Goal: Register for event/course

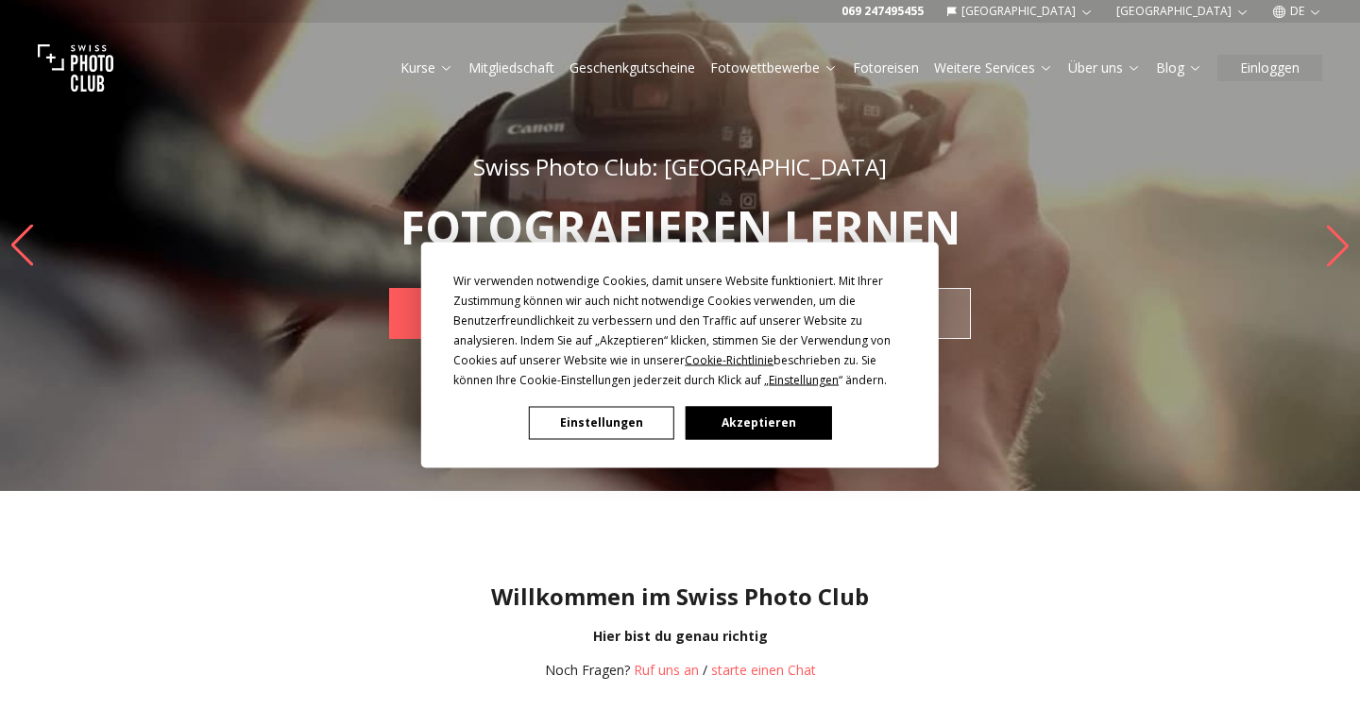
click at [606, 429] on button "Einstellungen" at bounding box center [601, 422] width 145 height 33
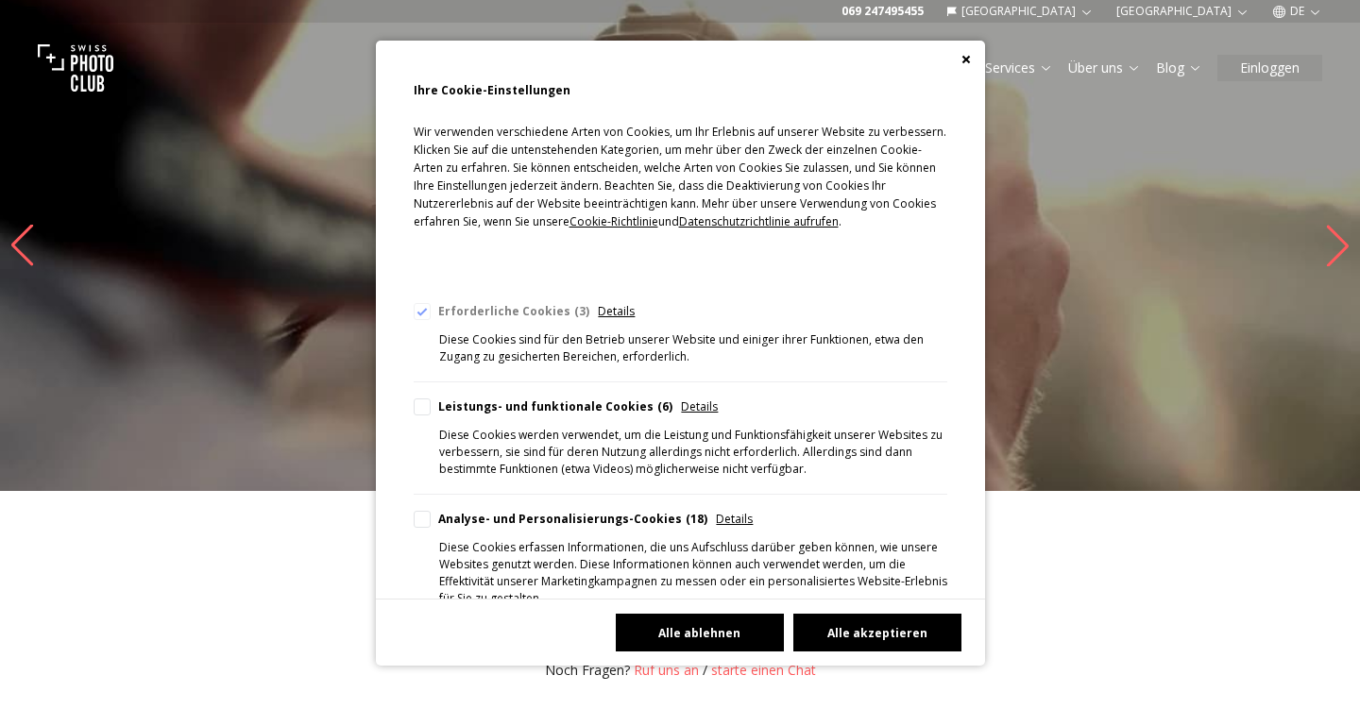
click at [683, 636] on button "Alle ablehnen" at bounding box center [700, 633] width 168 height 38
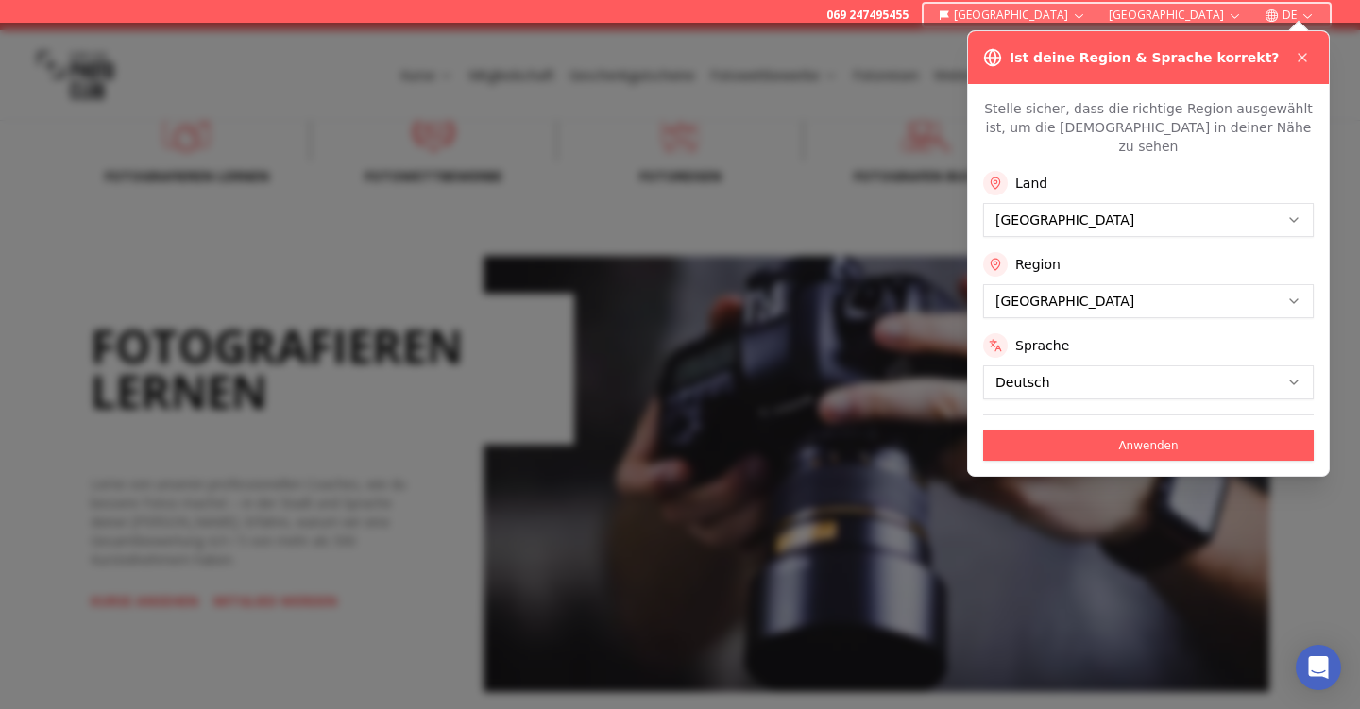
scroll to position [680, 0]
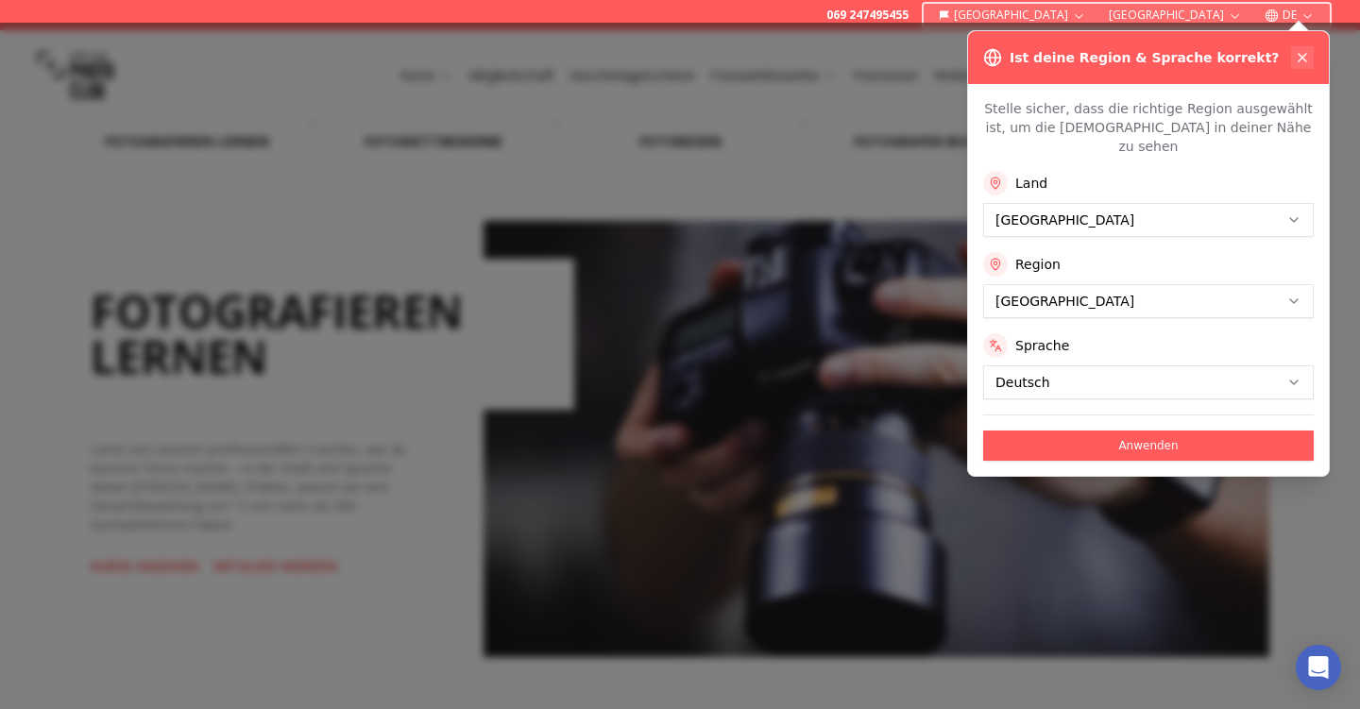
click at [1307, 59] on icon at bounding box center [1302, 57] width 15 height 15
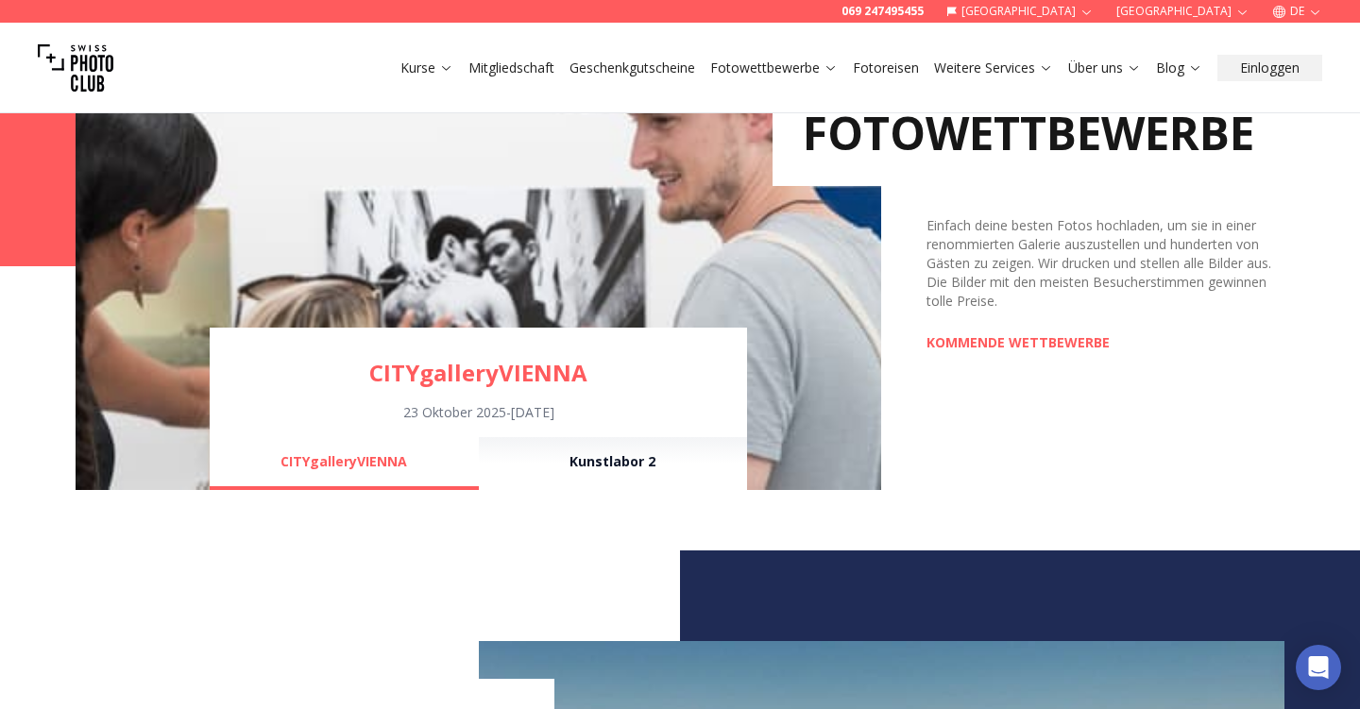
scroll to position [1389, 0]
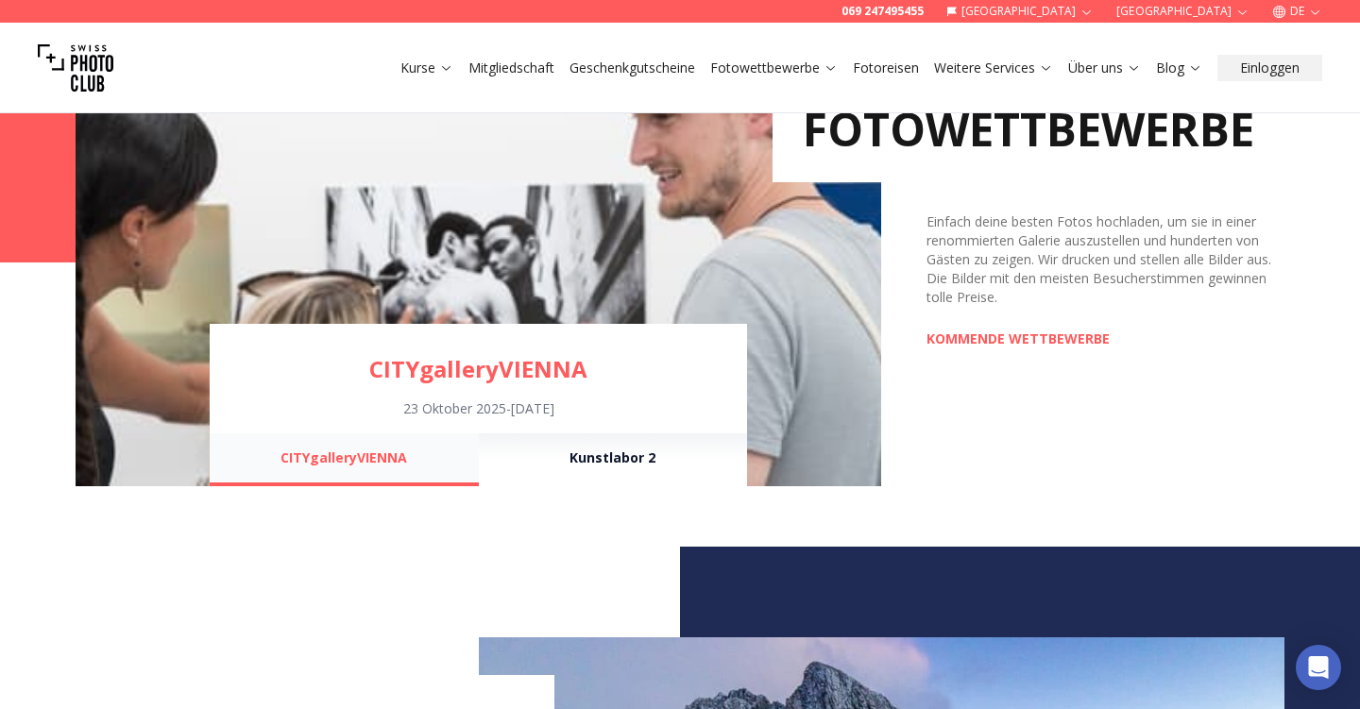
click at [344, 459] on button "CITYgalleryVIENNA" at bounding box center [344, 459] width 268 height 53
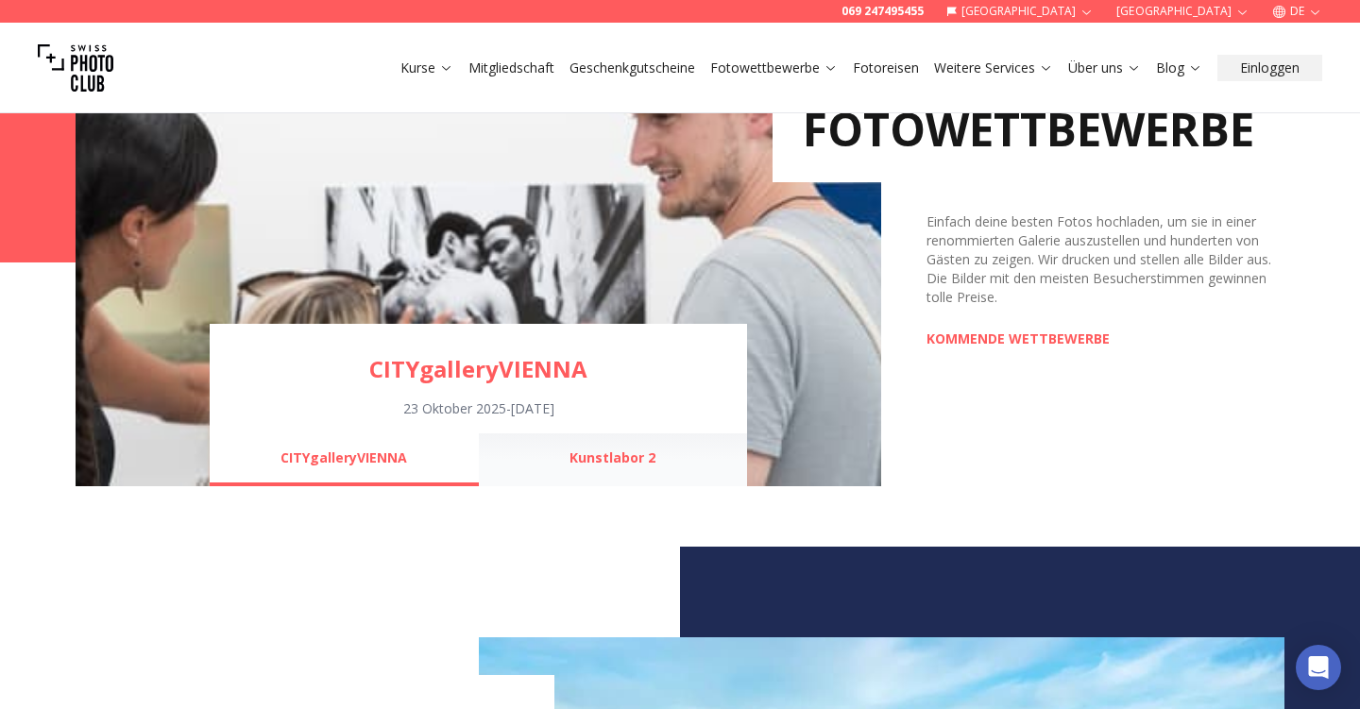
click at [591, 458] on button "Kunstlabor 2" at bounding box center [613, 459] width 268 height 53
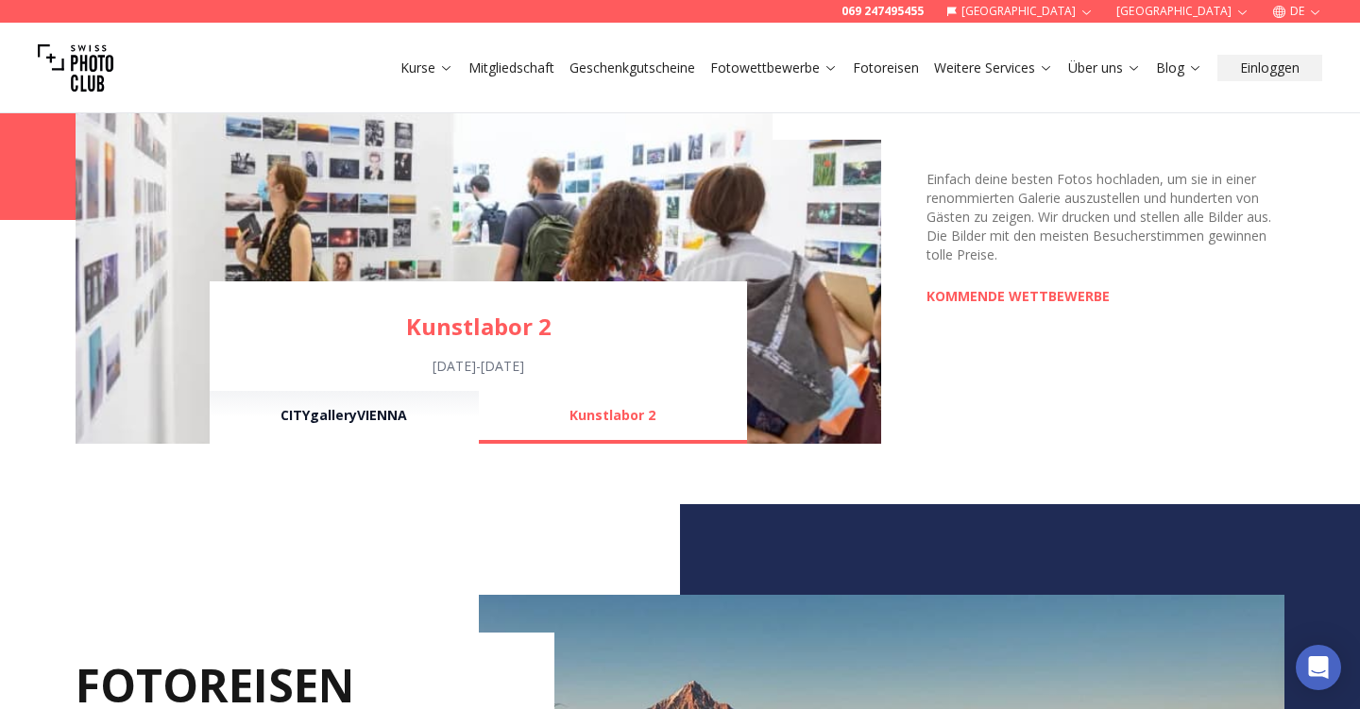
scroll to position [1432, 0]
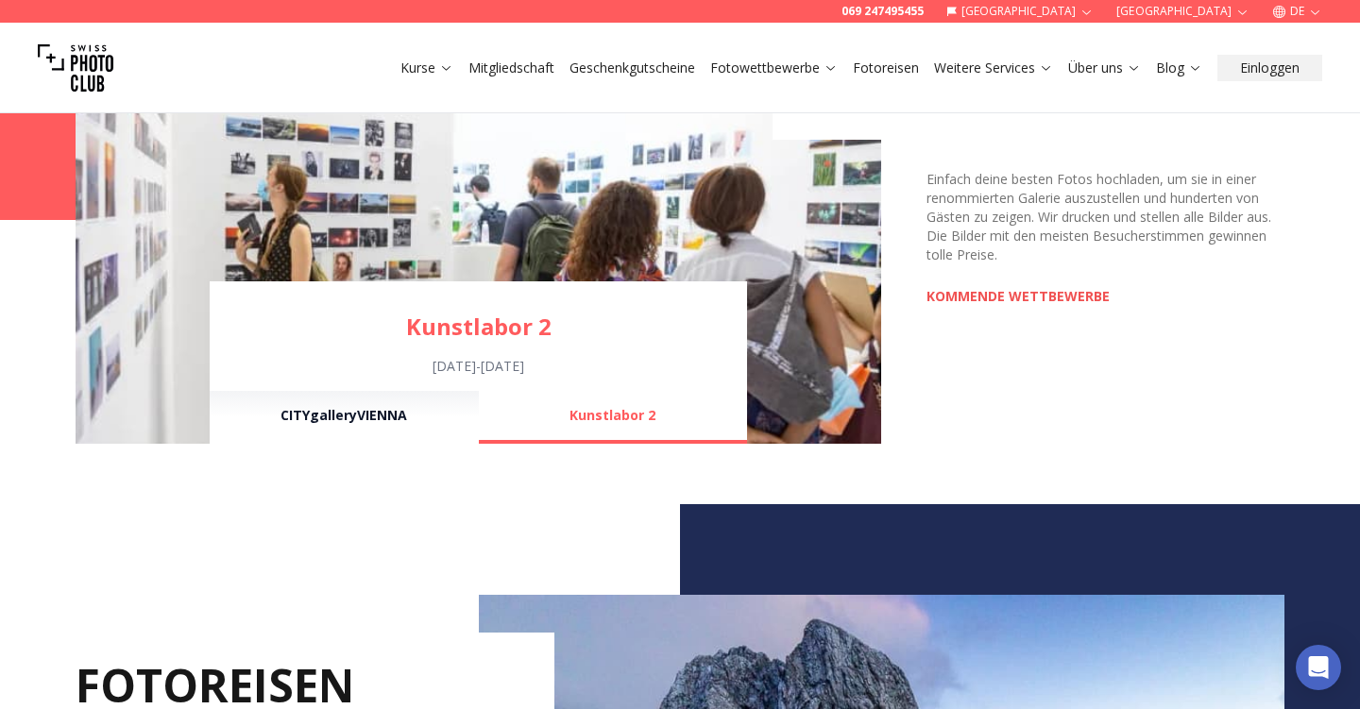
click at [954, 292] on link "KOMMENDE WETTBEWERBE" at bounding box center [1017, 296] width 183 height 19
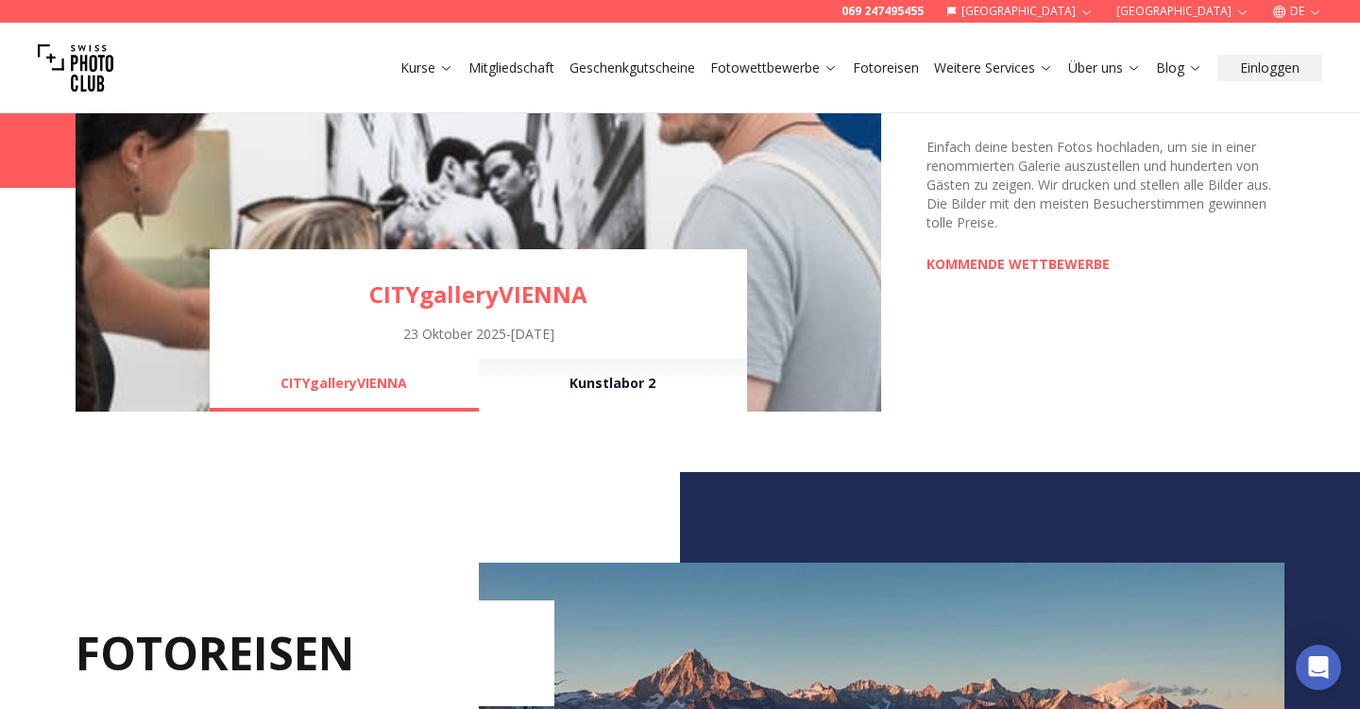
scroll to position [1525, 0]
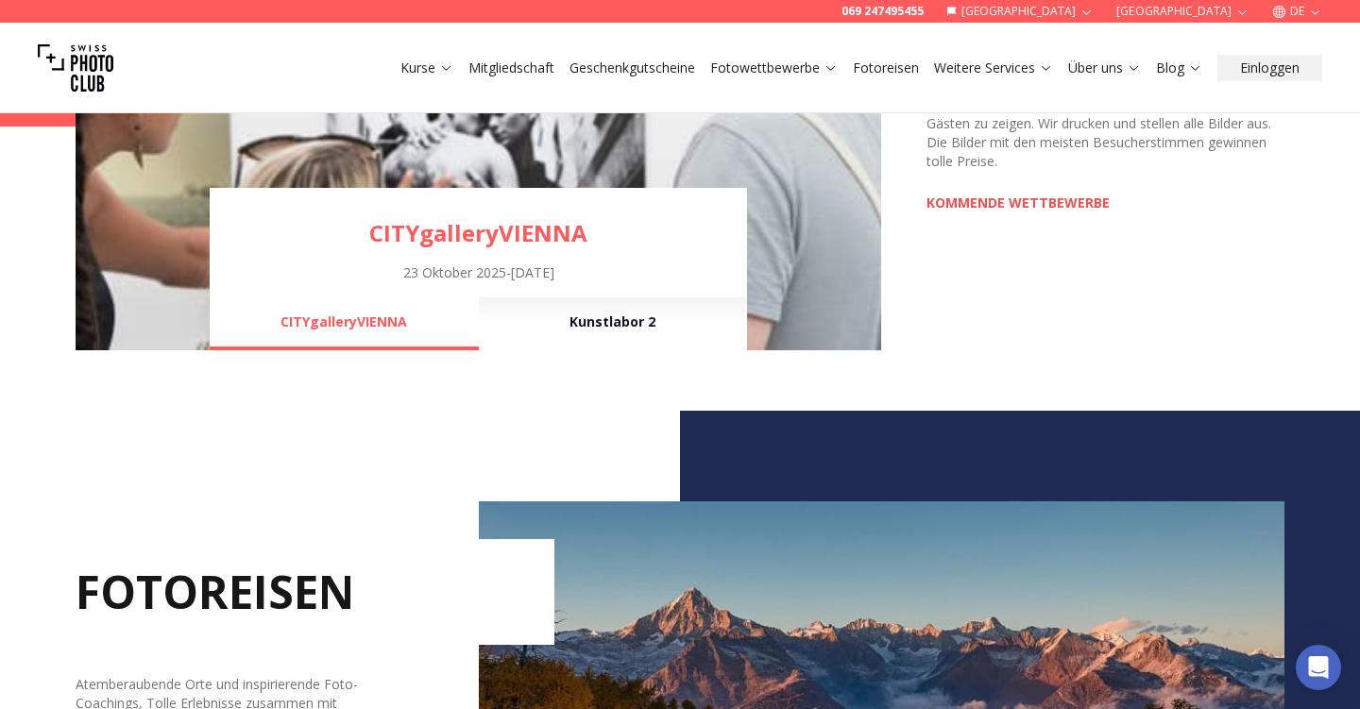
click at [999, 202] on link "KOMMENDE WETTBEWERBE" at bounding box center [1017, 203] width 183 height 19
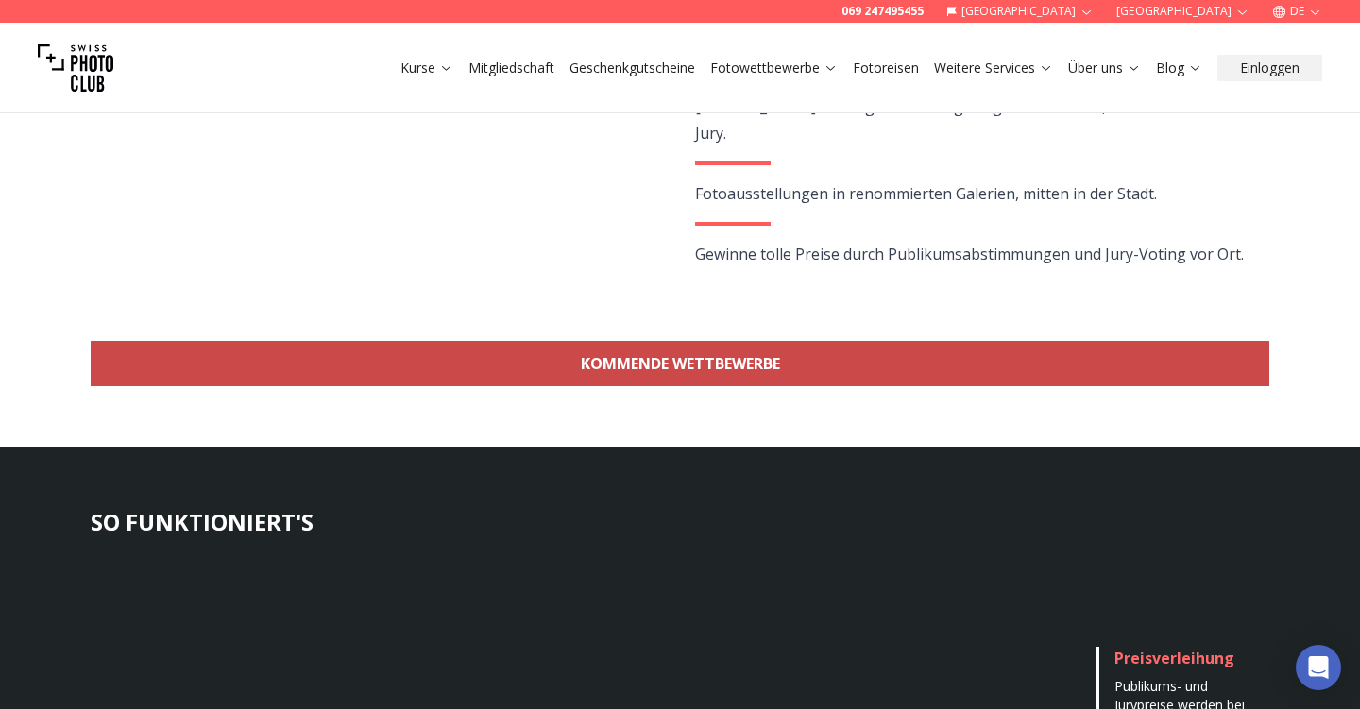
click at [727, 360] on link "KOMMENDE WETTBEWERBE" at bounding box center [680, 363] width 1179 height 45
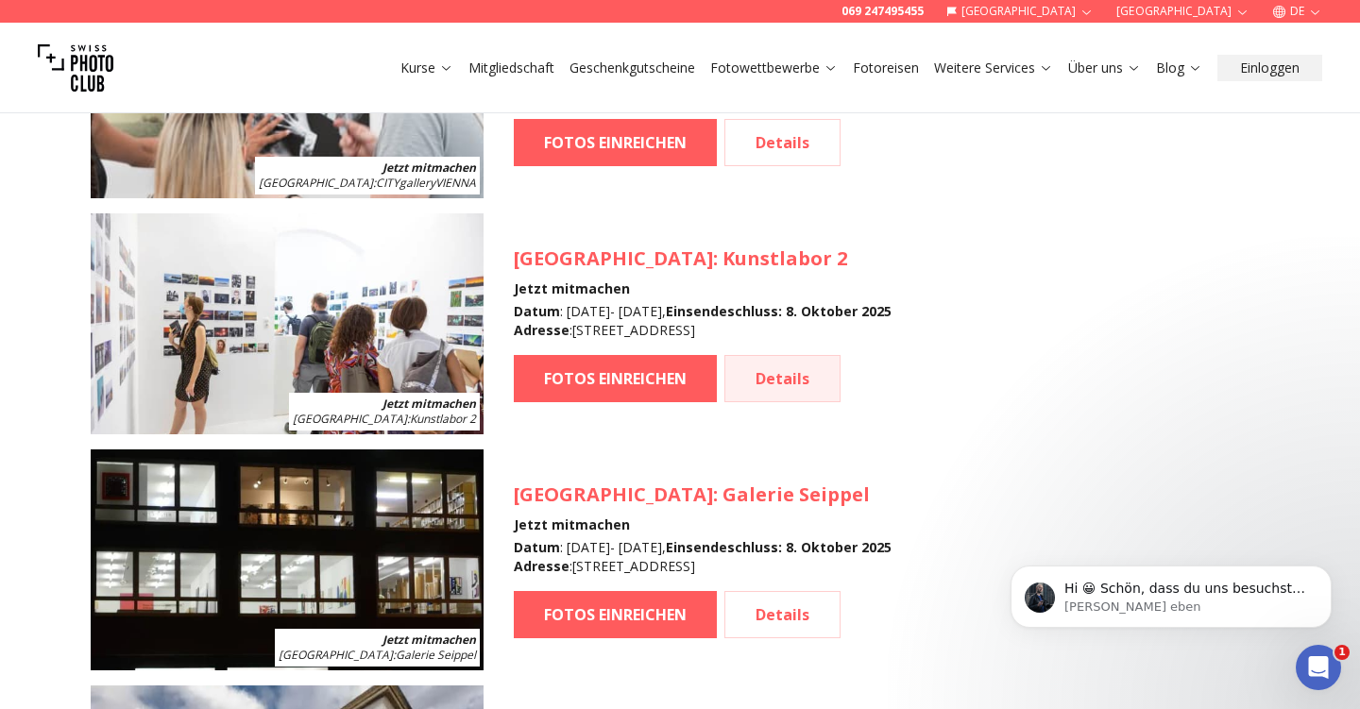
click at [778, 383] on link "Details" at bounding box center [782, 378] width 116 height 47
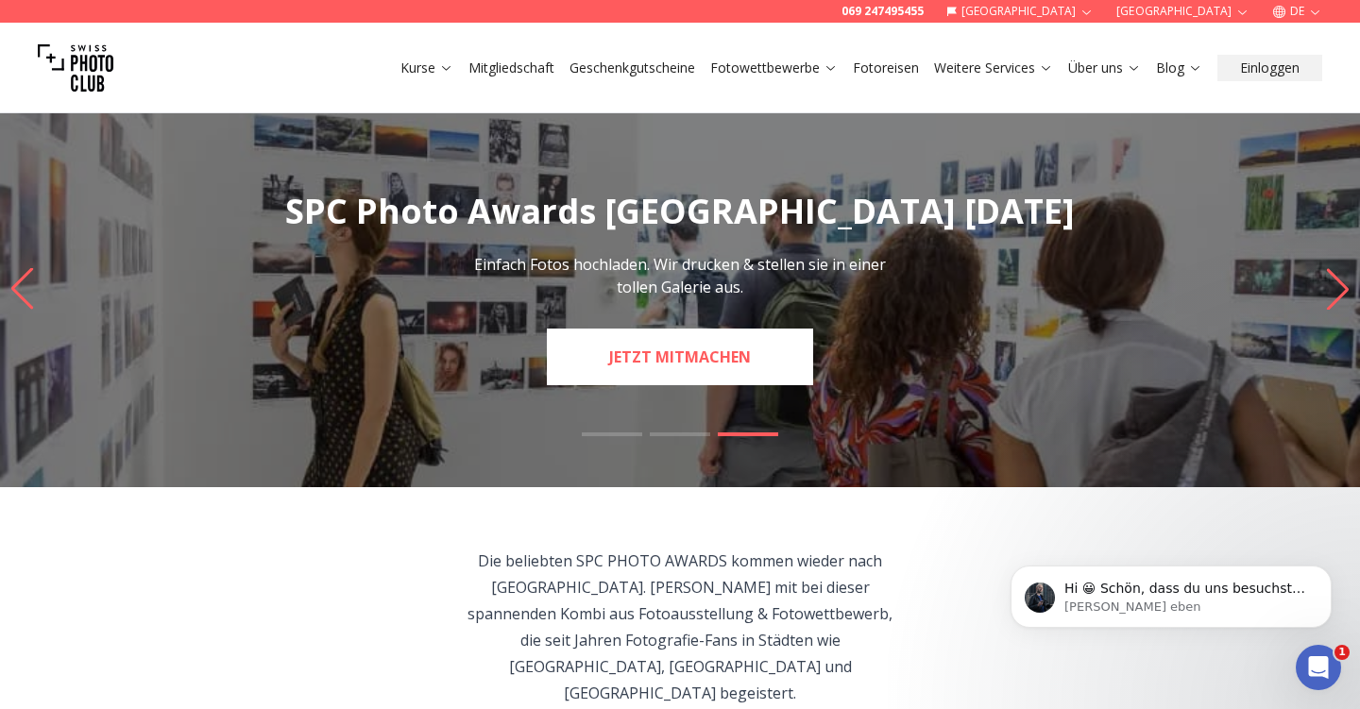
click at [664, 359] on link "JETZT MITMACHEN" at bounding box center [680, 357] width 266 height 57
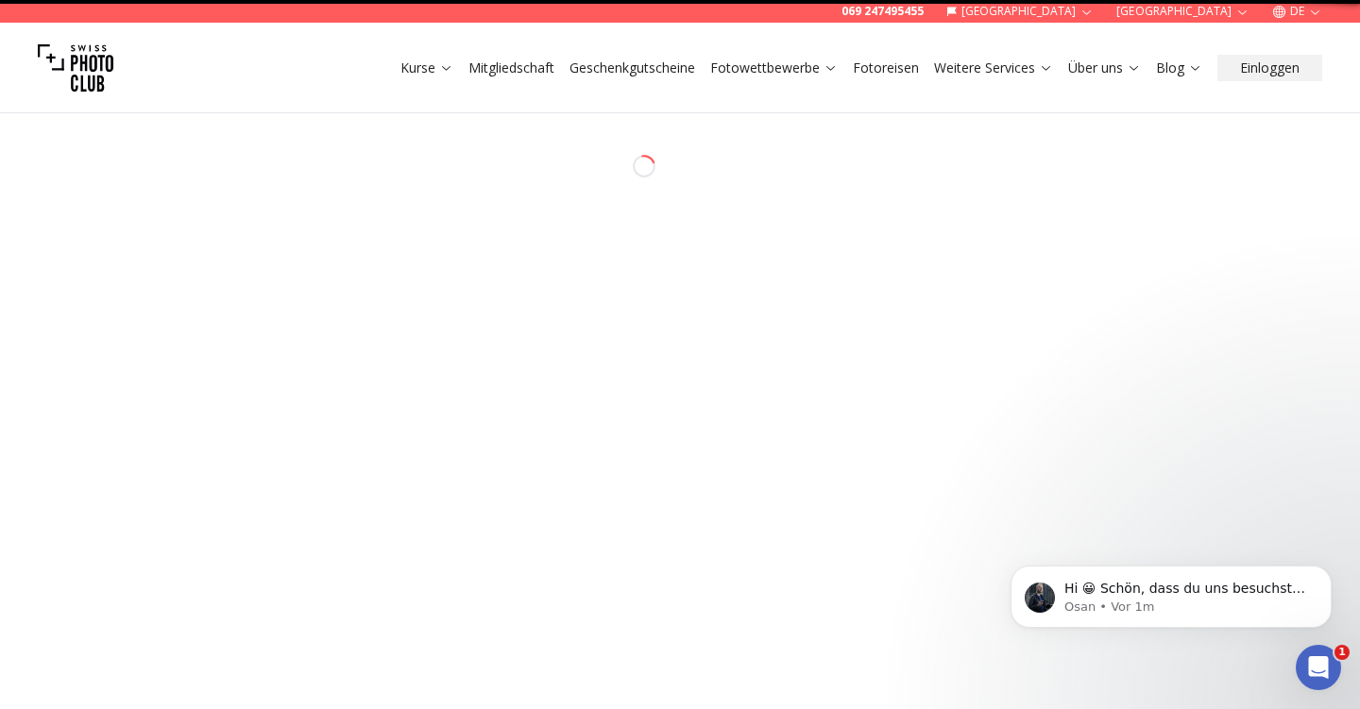
select select "*******"
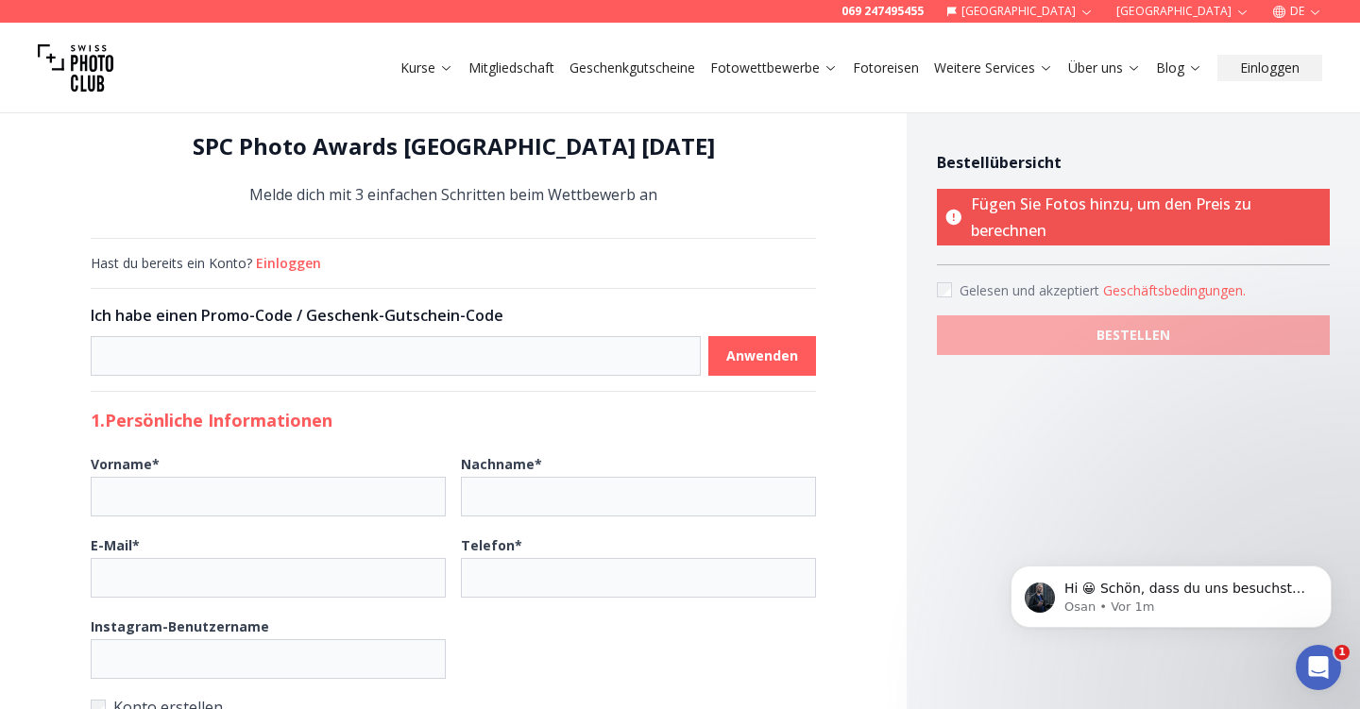
scroll to position [35, 0]
click at [1172, 294] on button "Geschäftsbedingungen ." at bounding box center [1174, 290] width 143 height 19
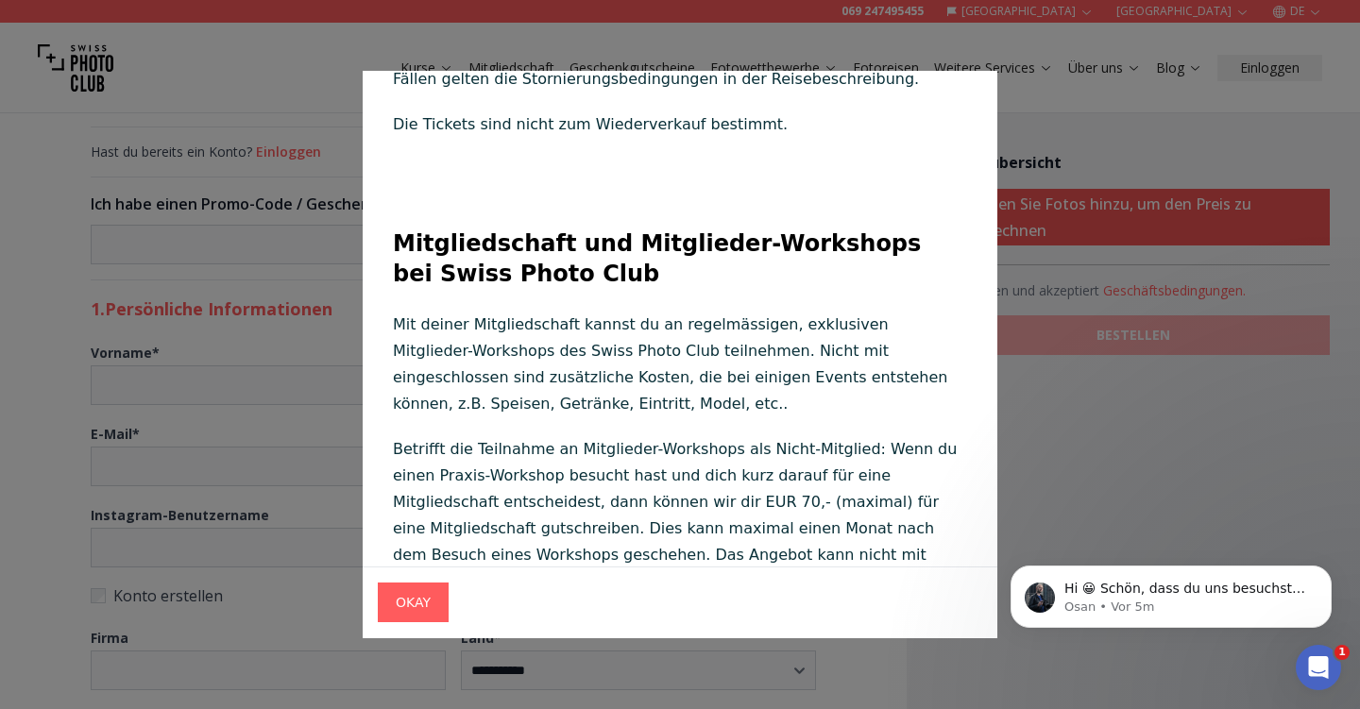
scroll to position [14389, 0]
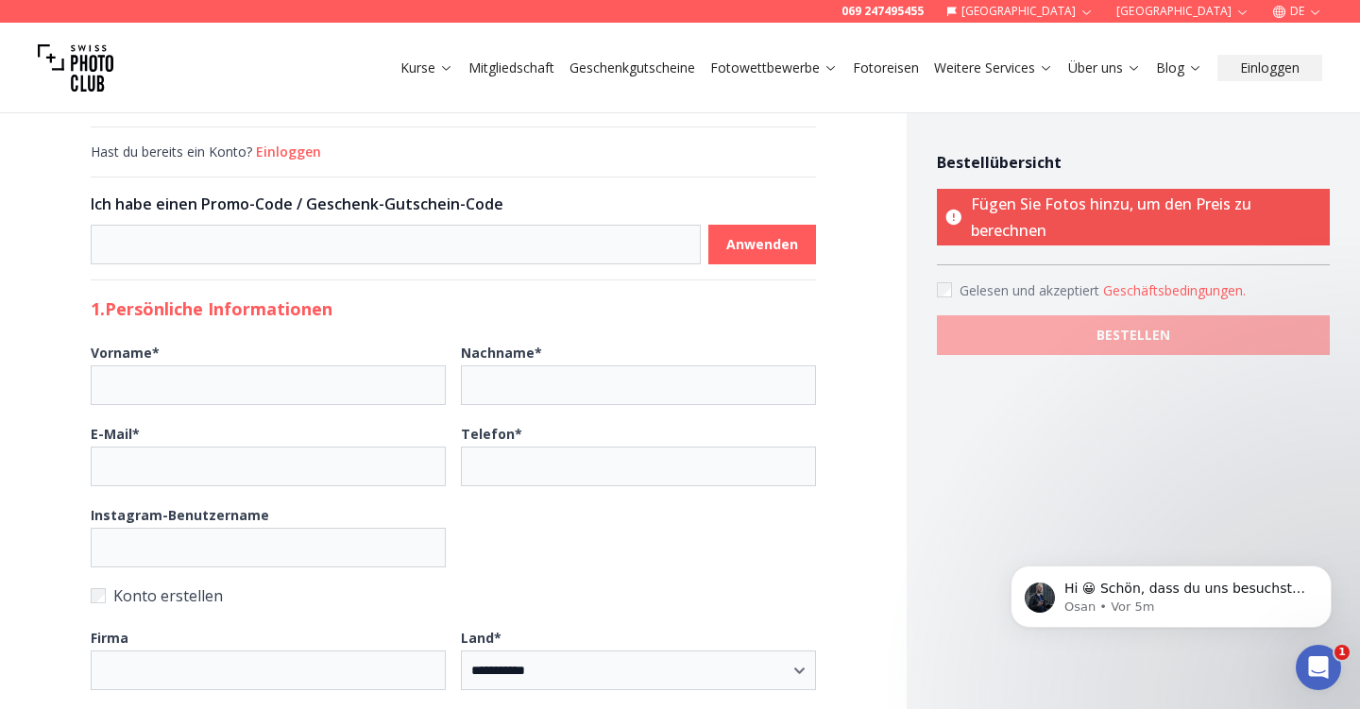
click at [201, 444] on div at bounding box center [680, 354] width 1360 height 709
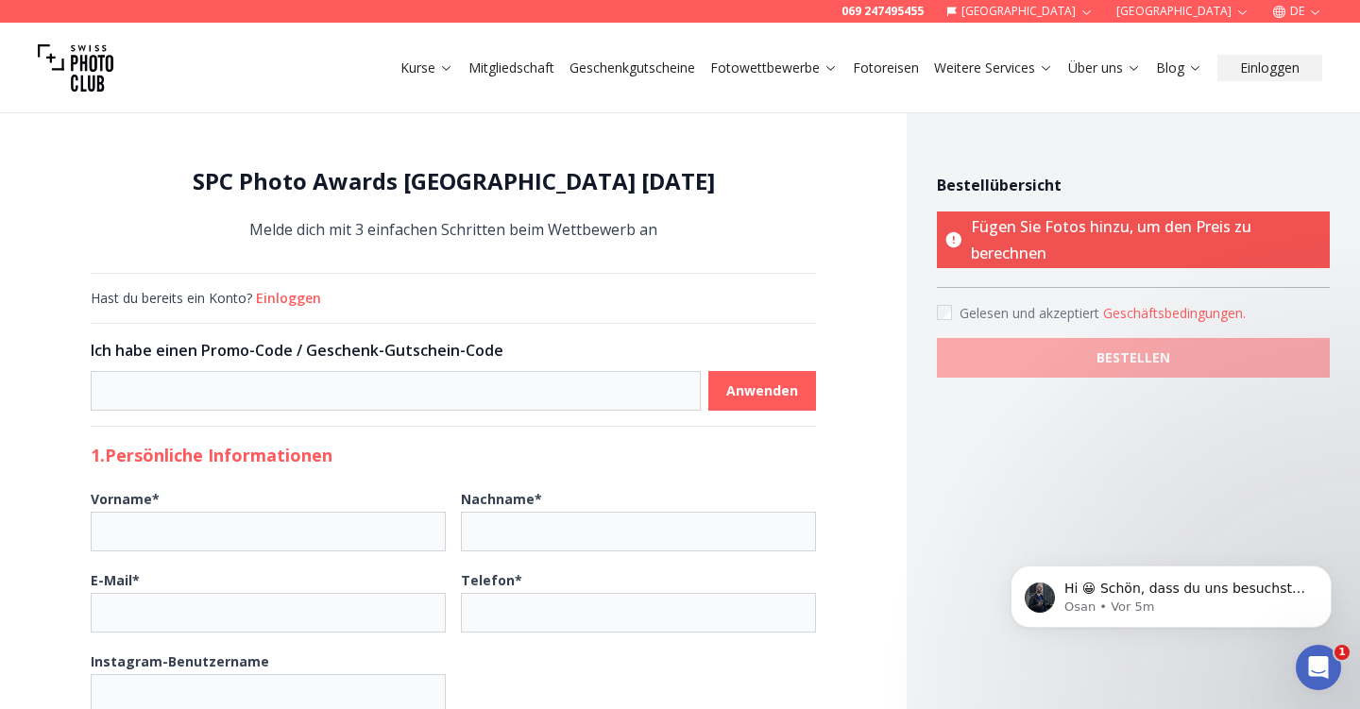
scroll to position [0, 0]
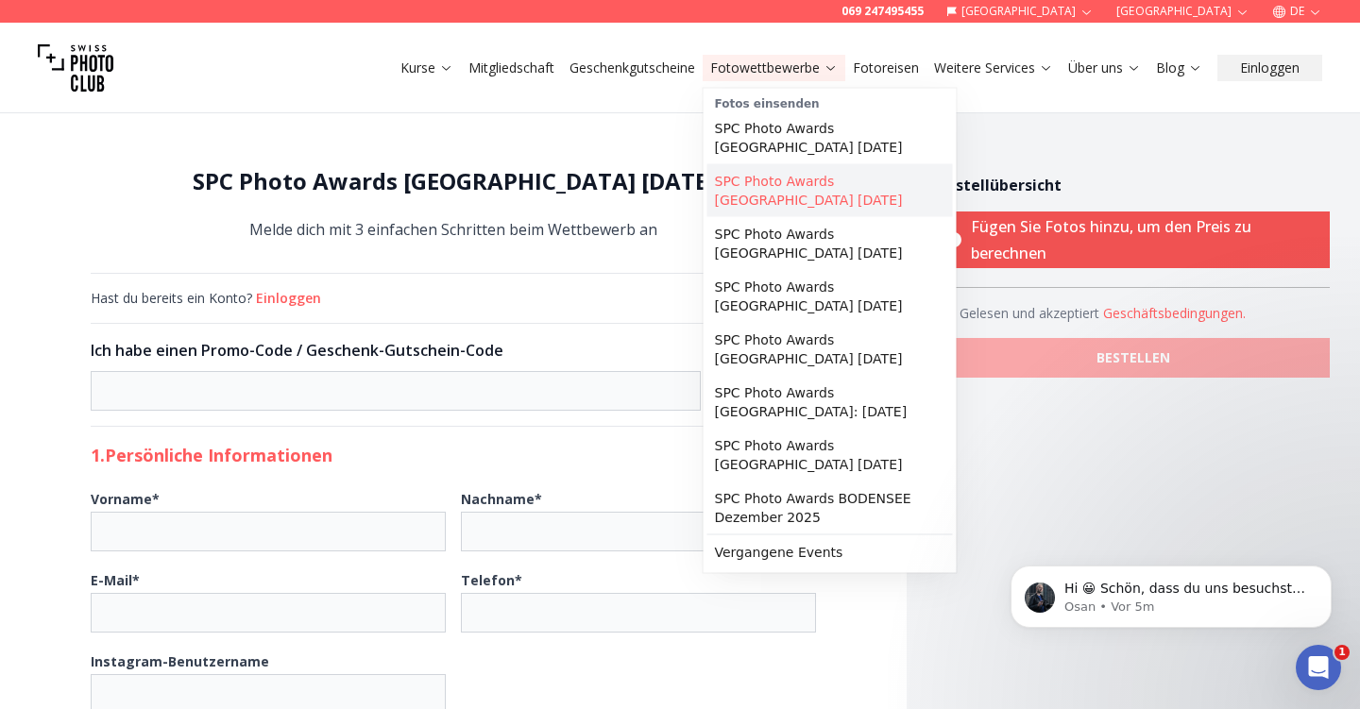
click at [793, 189] on link "SPC Photo Awards [GEOGRAPHIC_DATA] [DATE]" at bounding box center [830, 190] width 246 height 53
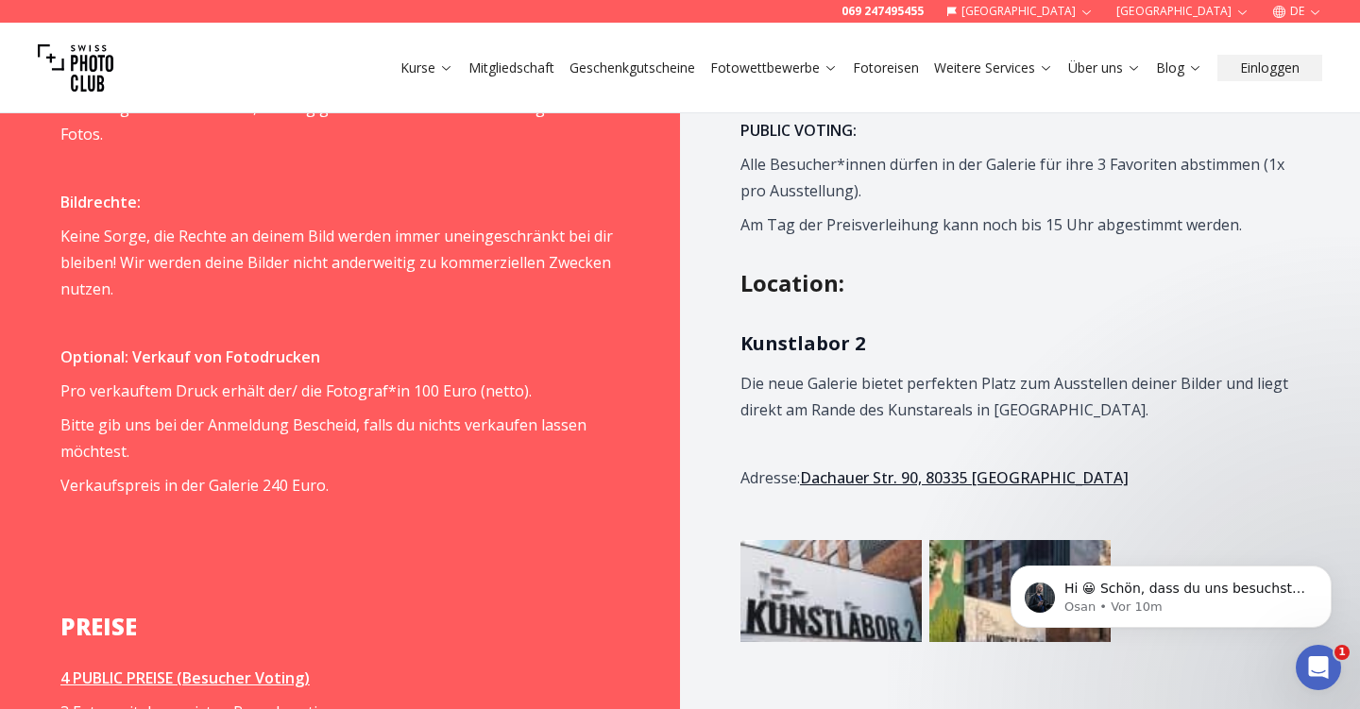
scroll to position [2096, 0]
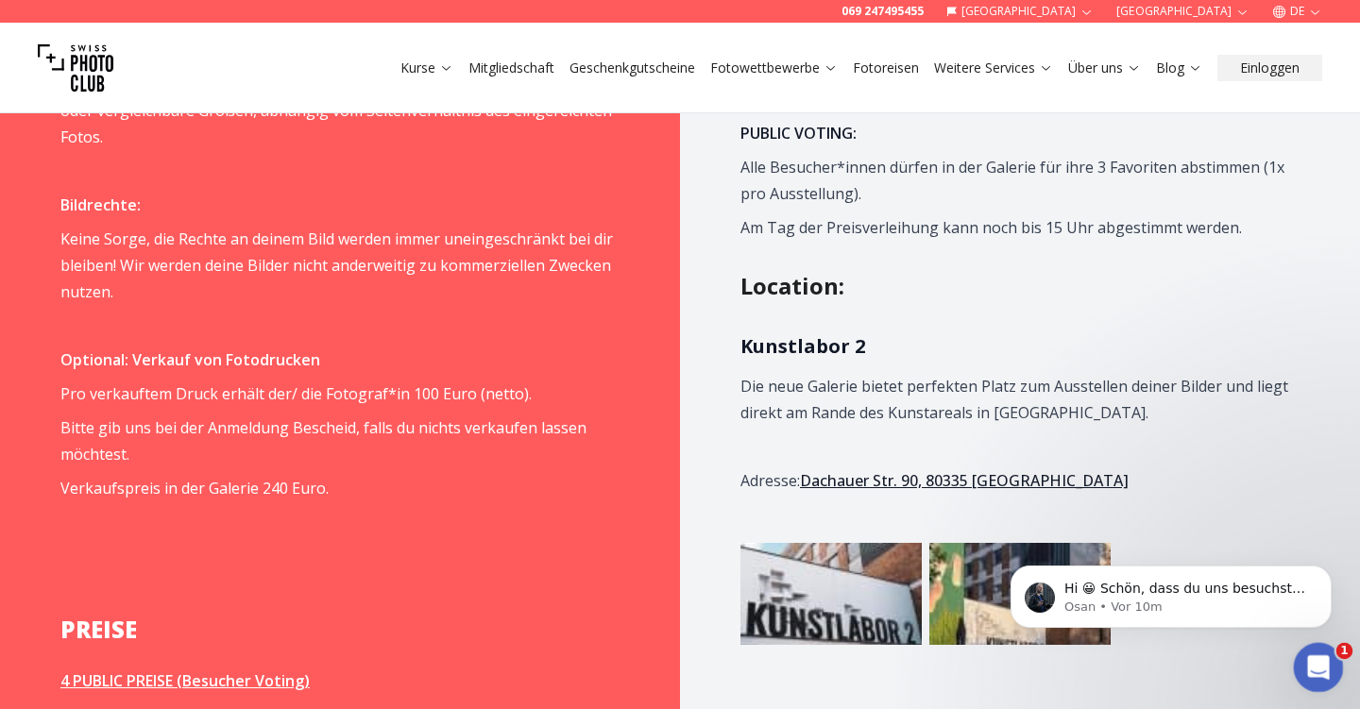
click at [1325, 677] on div "Intercom-Nachrichtendienst öffnen" at bounding box center [1315, 665] width 62 height 62
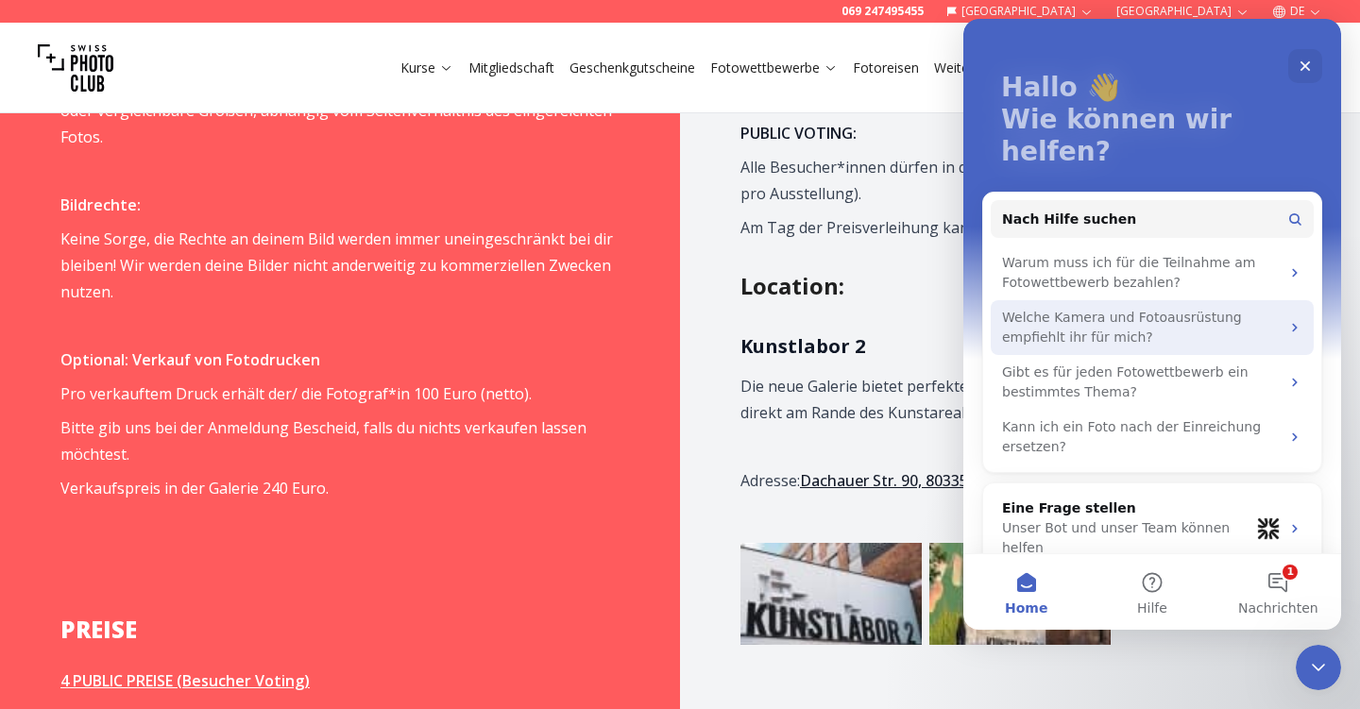
scroll to position [79, 0]
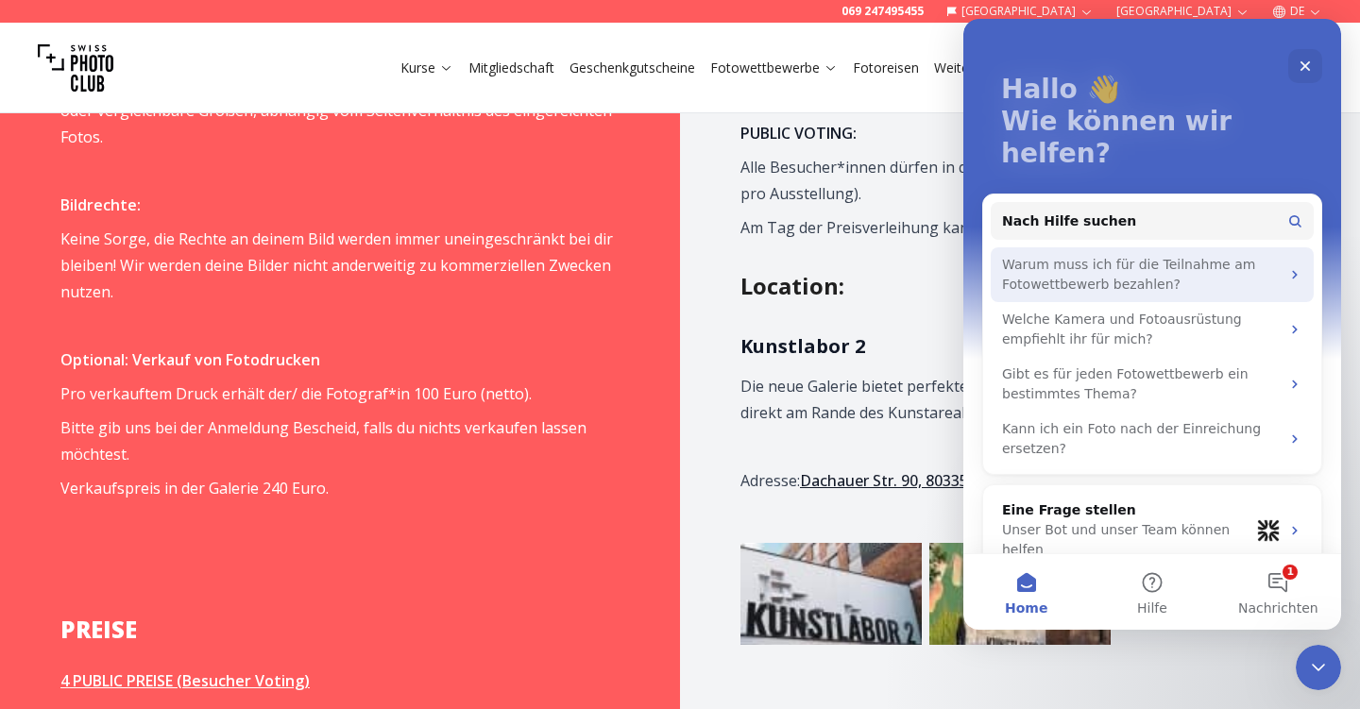
click at [1292, 271] on icon "Intercom Messenger" at bounding box center [1294, 275] width 5 height 8
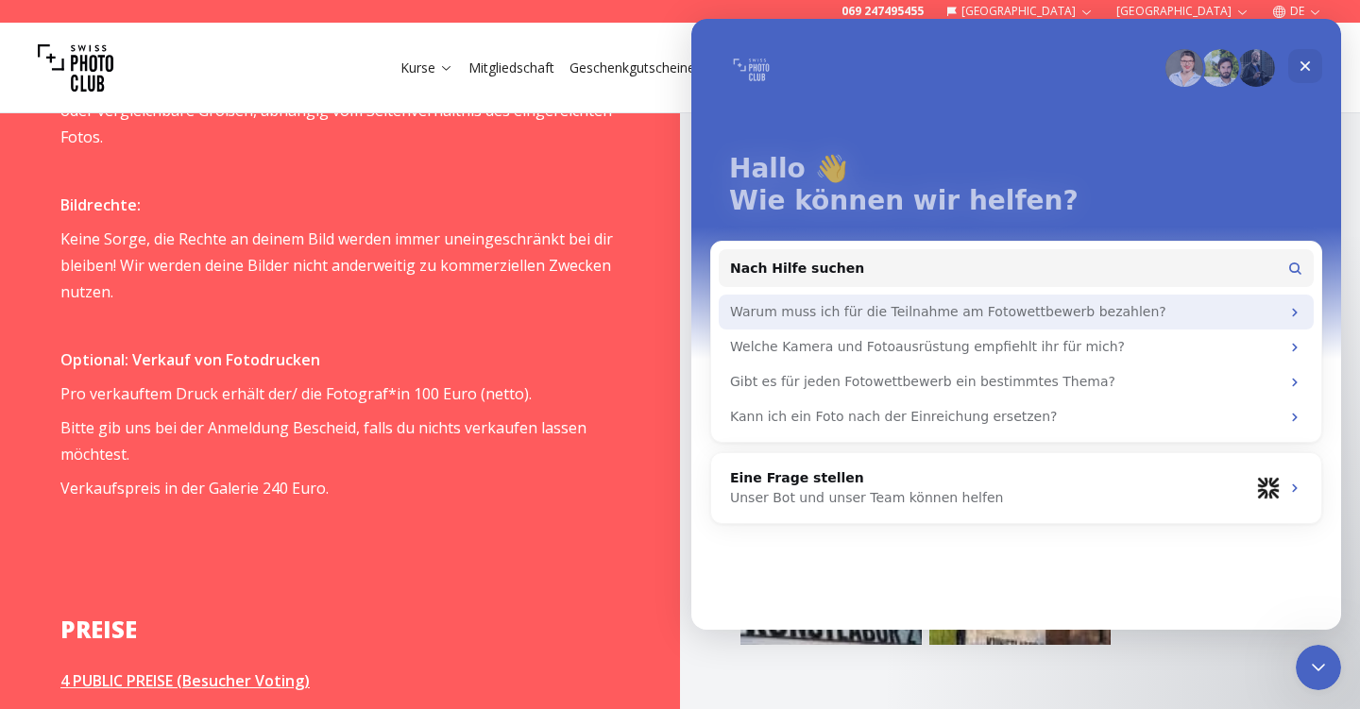
scroll to position [0, 0]
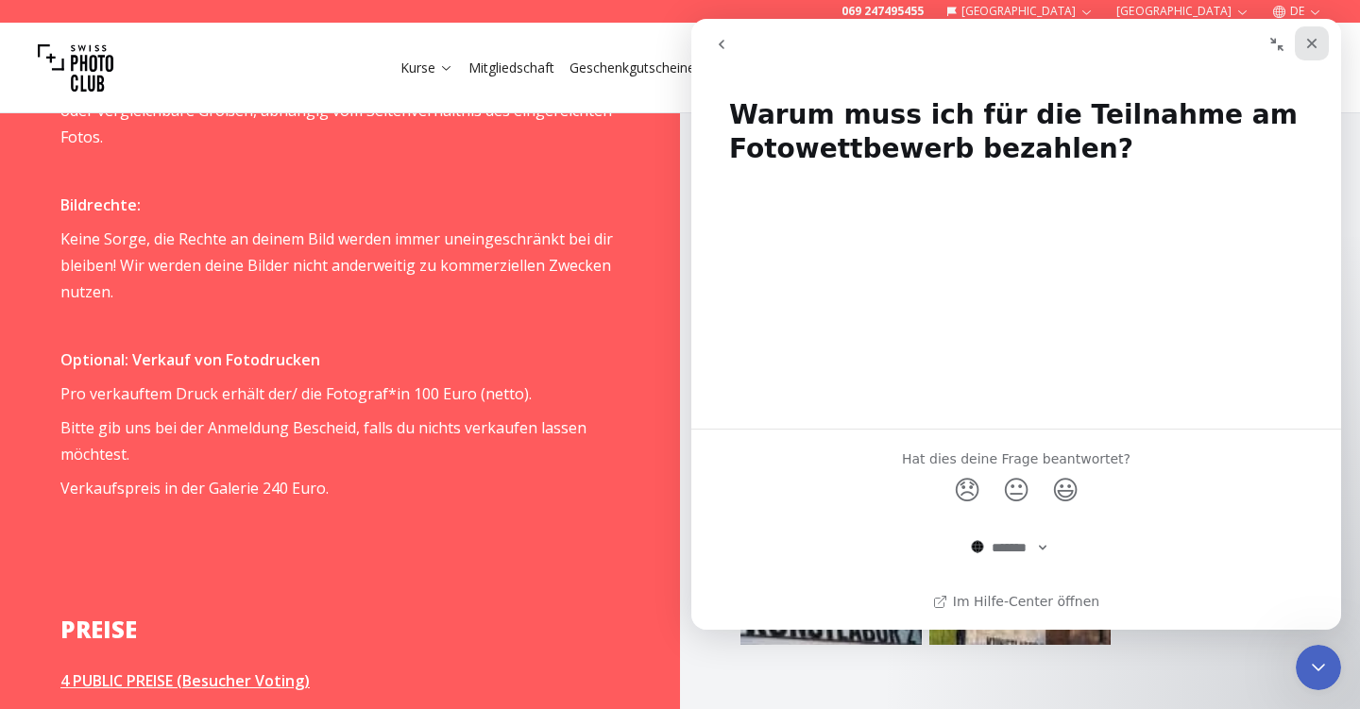
click at [1302, 44] on div "Schließen" at bounding box center [1312, 43] width 34 height 34
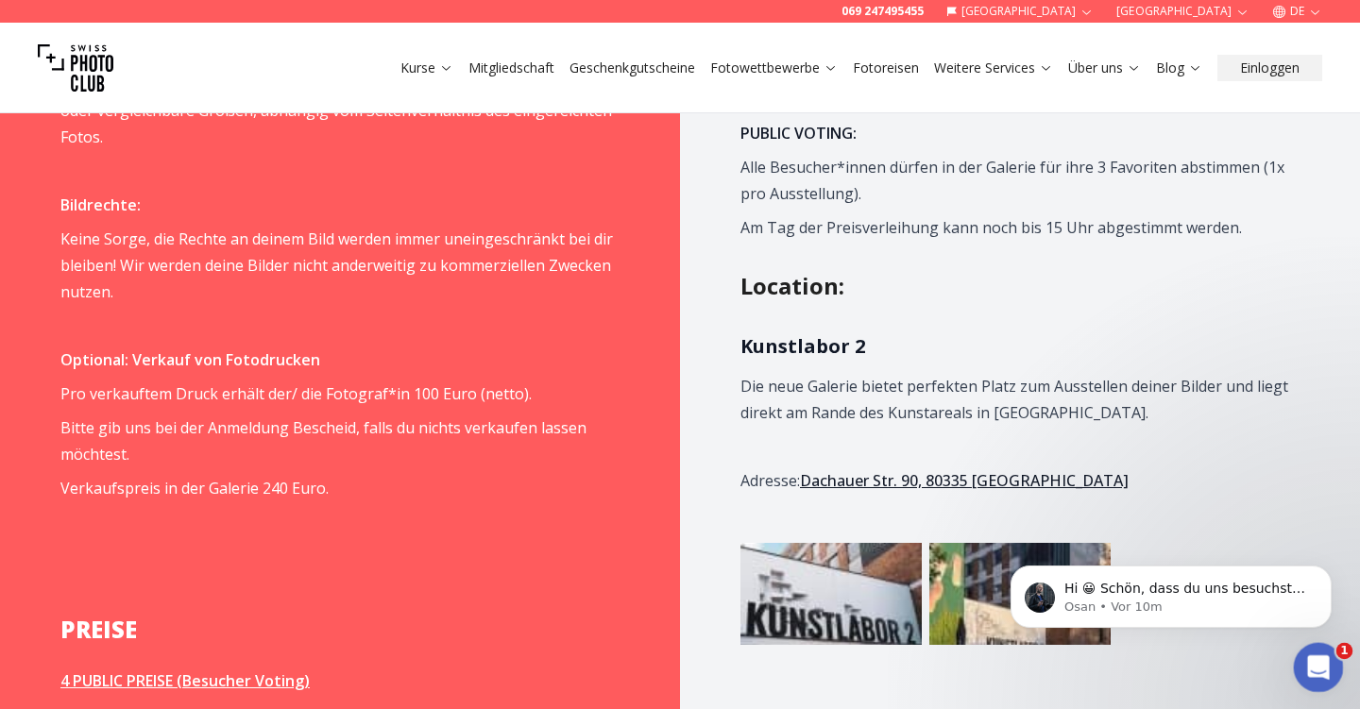
click at [1317, 664] on icon "Intercom-Nachrichtendienst öffnen" at bounding box center [1315, 665] width 31 height 31
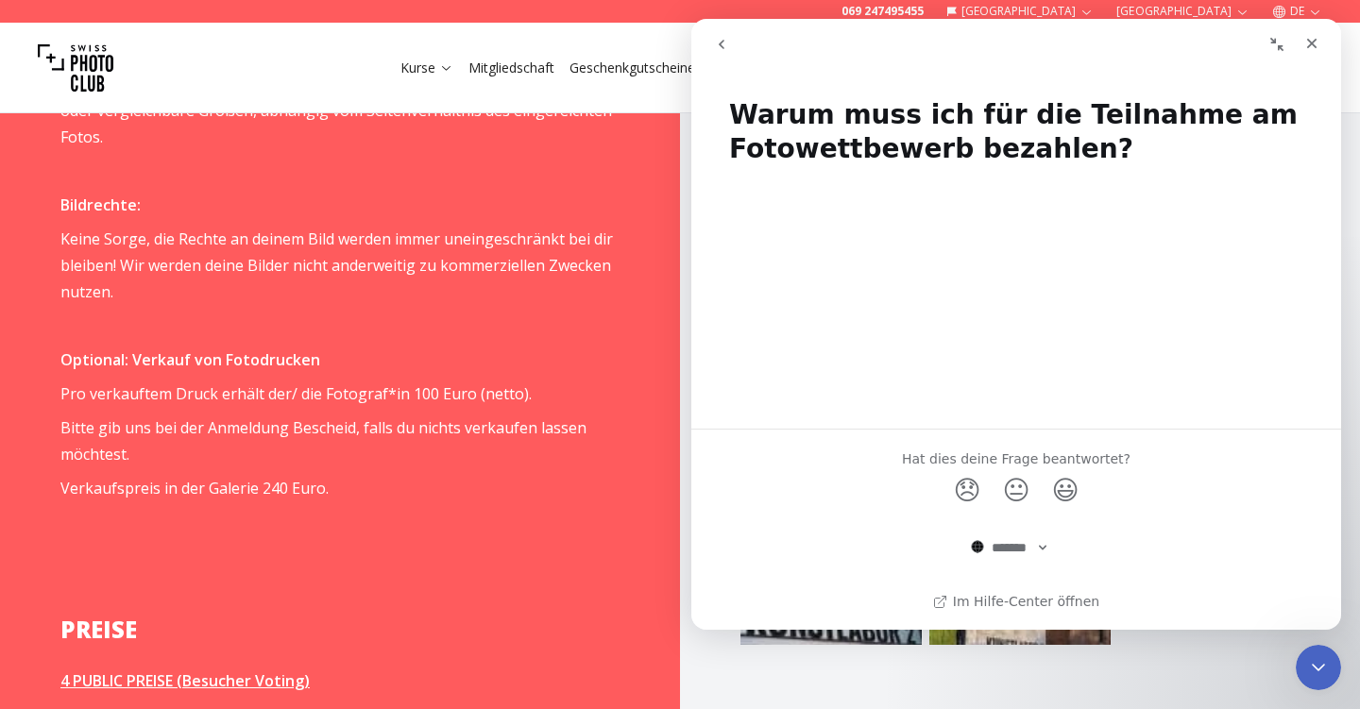
click at [1277, 38] on icon "Fenster ausblenden" at bounding box center [1276, 44] width 15 height 15
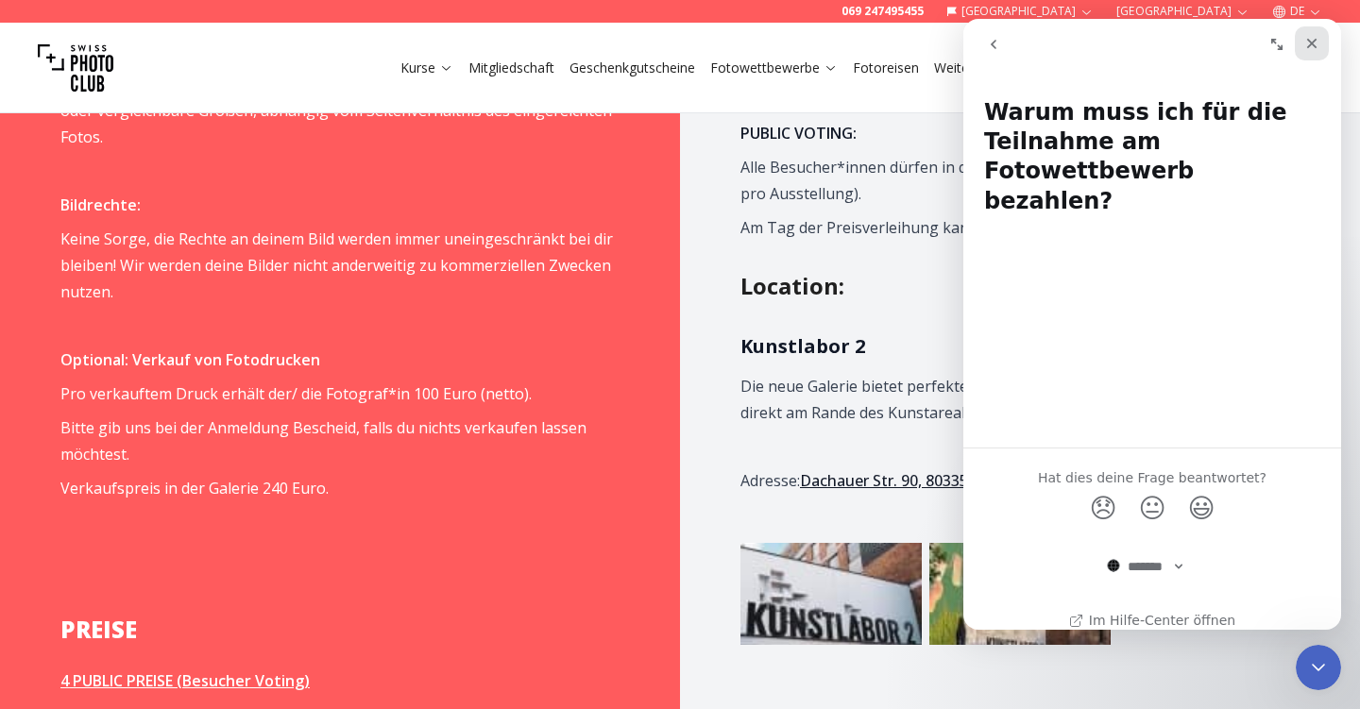
click at [1314, 47] on icon "Schließen" at bounding box center [1311, 43] width 15 height 15
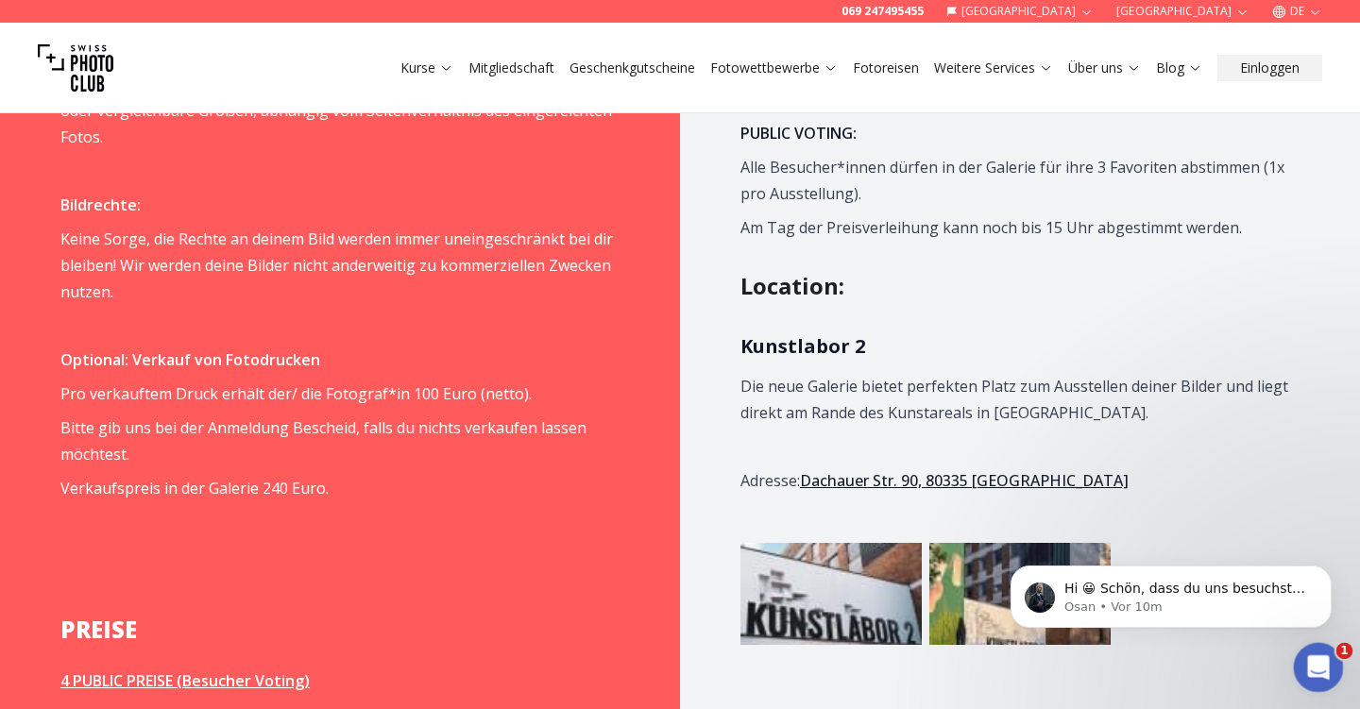
click at [1315, 665] on icon "Intercom-Nachrichtendienst öffnen" at bounding box center [1315, 665] width 31 height 31
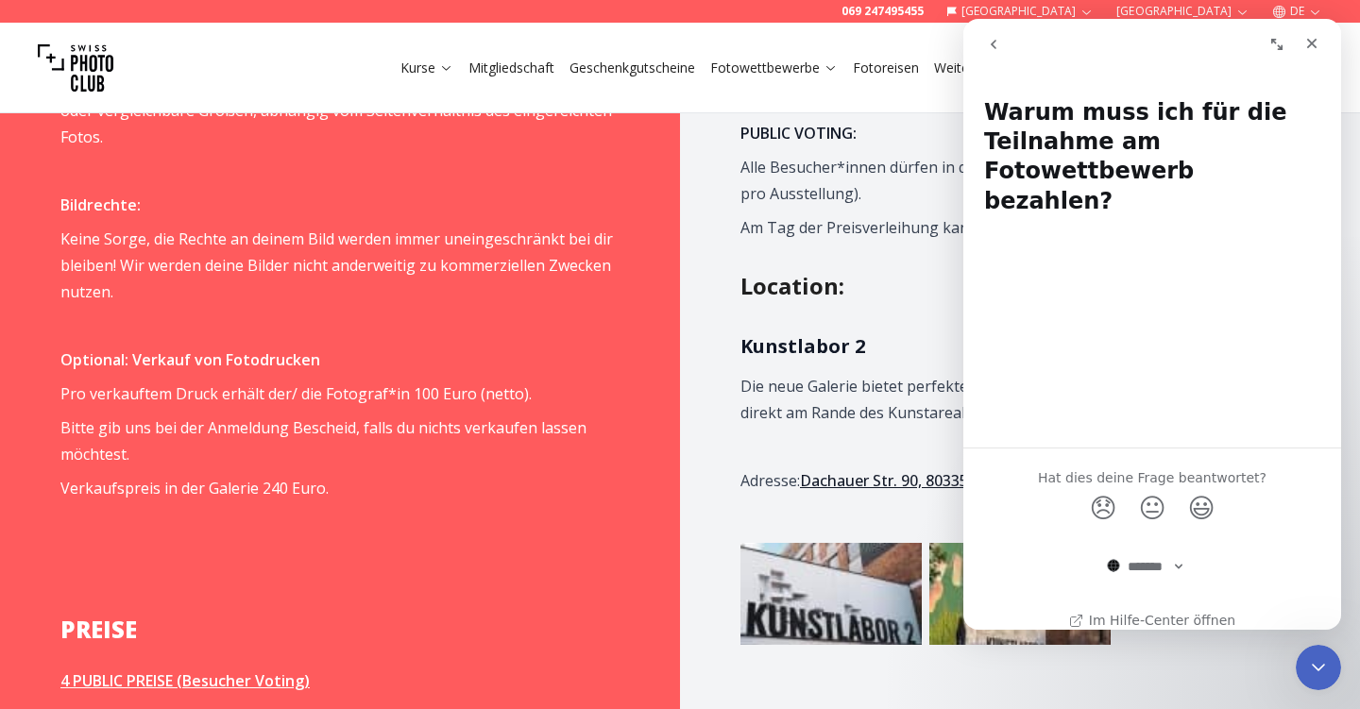
click at [993, 42] on icon "go back" at bounding box center [994, 44] width 6 height 9
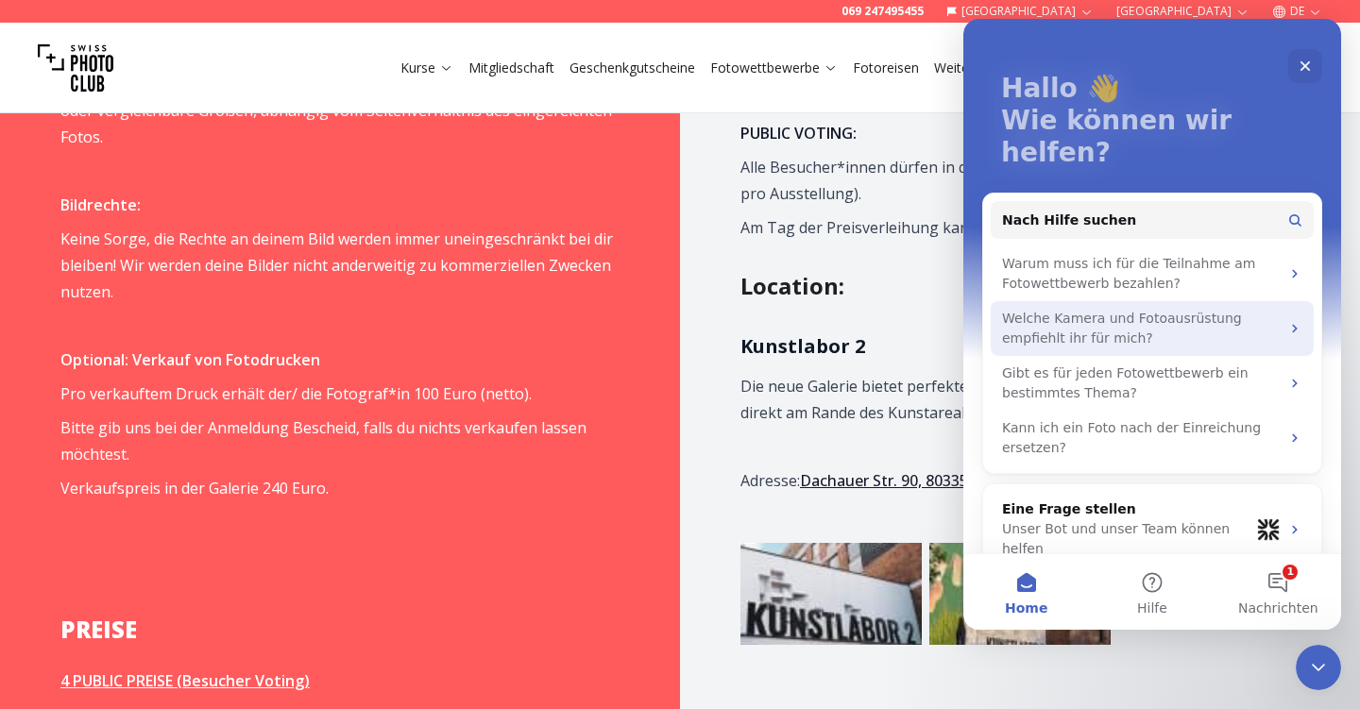
scroll to position [79, 0]
click at [1296, 322] on icon "Intercom Messenger" at bounding box center [1294, 329] width 15 height 15
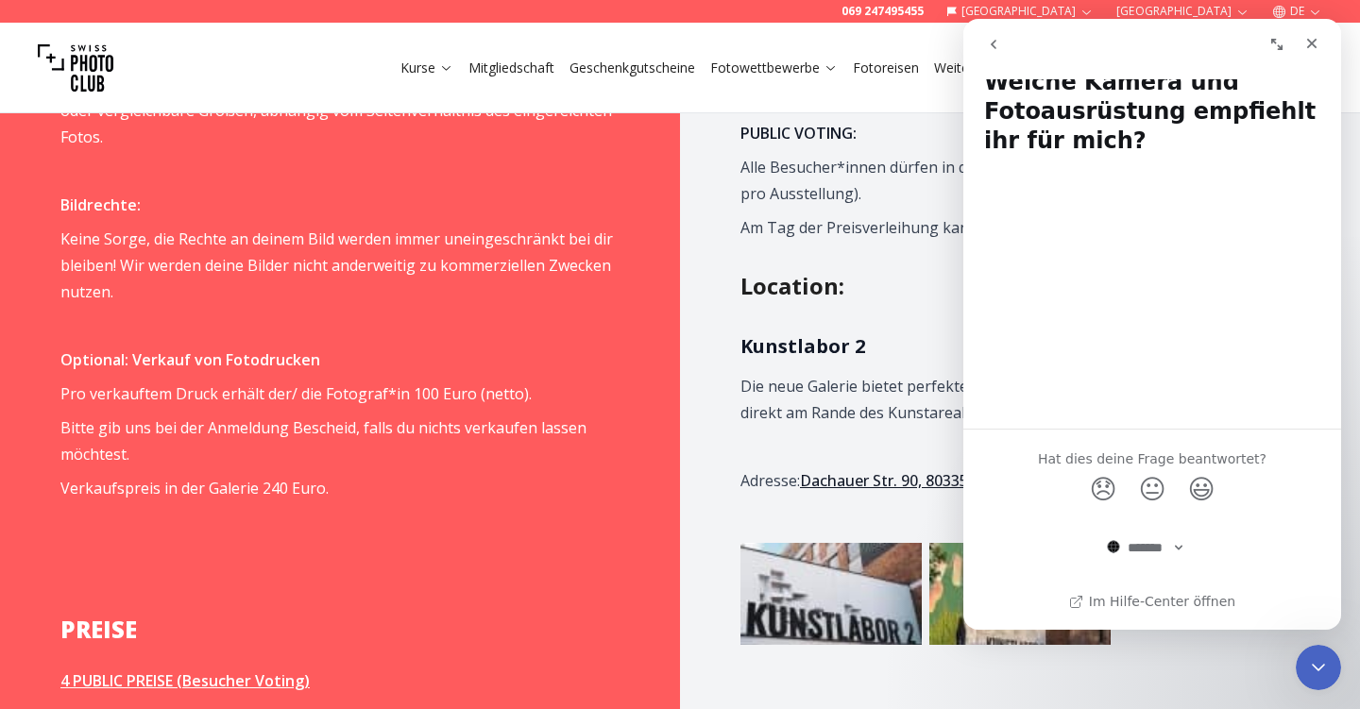
scroll to position [29, 0]
click at [996, 42] on icon "go back" at bounding box center [993, 44] width 15 height 15
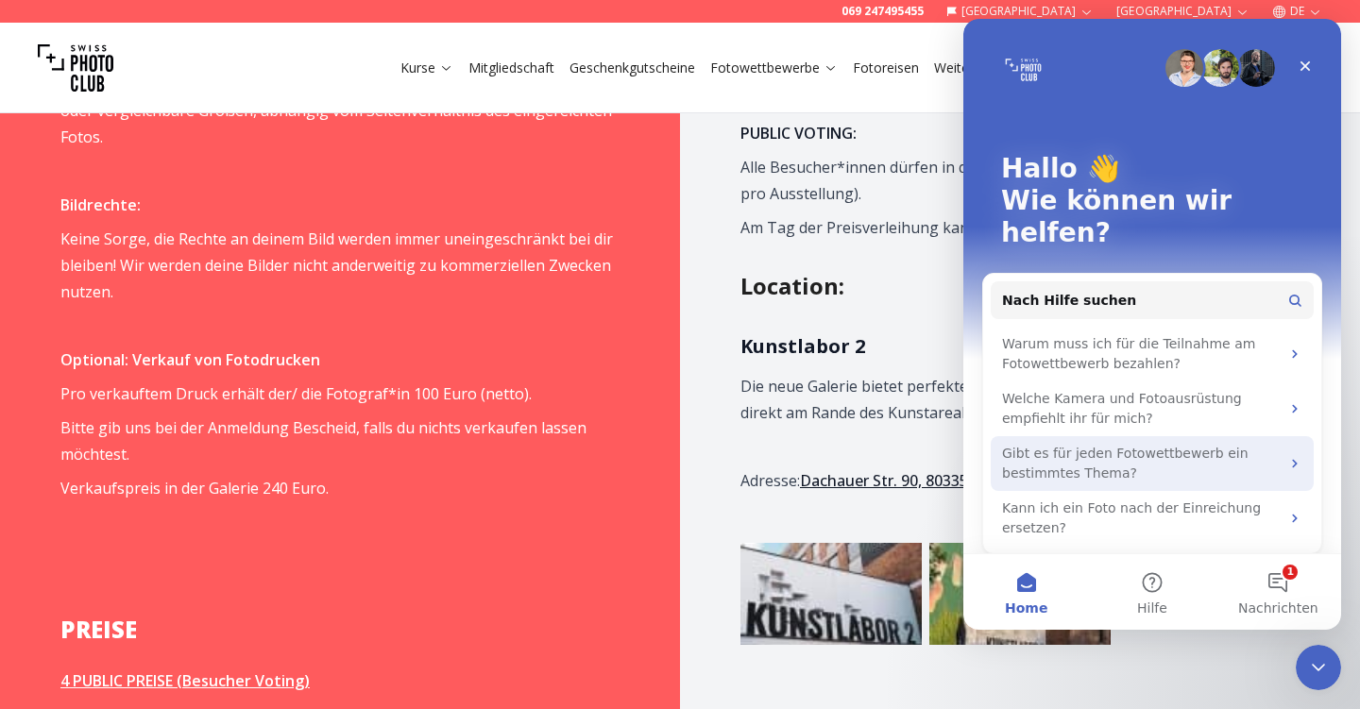
click at [1287, 456] on icon "Intercom Messenger" at bounding box center [1294, 463] width 15 height 15
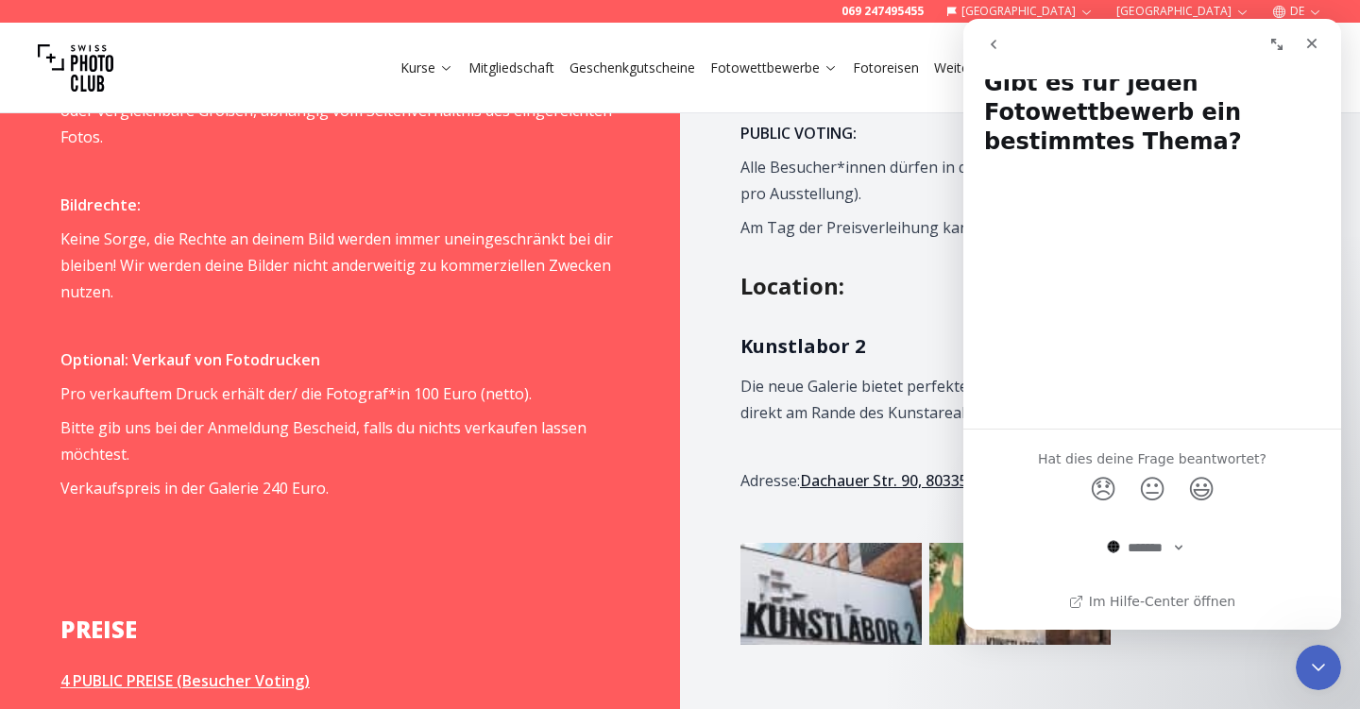
scroll to position [28, 0]
click at [992, 46] on icon "go back" at bounding box center [993, 44] width 15 height 15
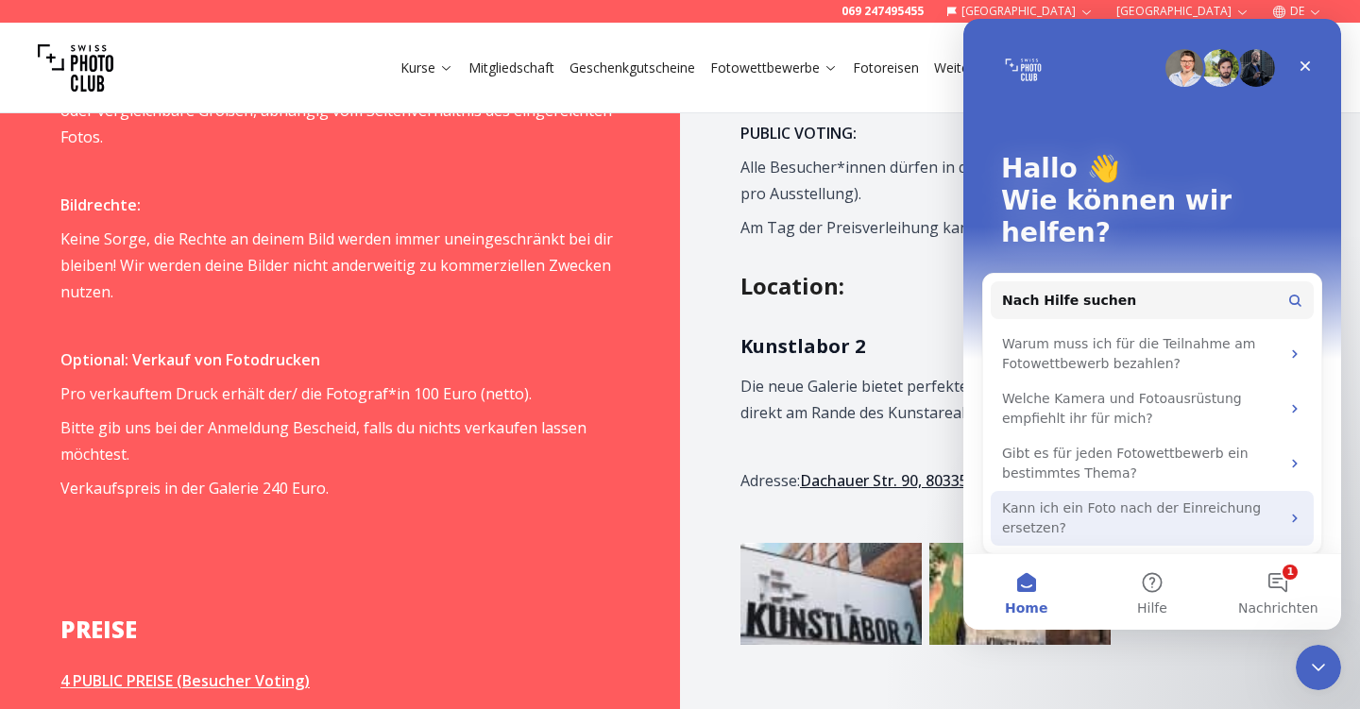
click at [1287, 511] on icon "Intercom Messenger" at bounding box center [1294, 518] width 15 height 15
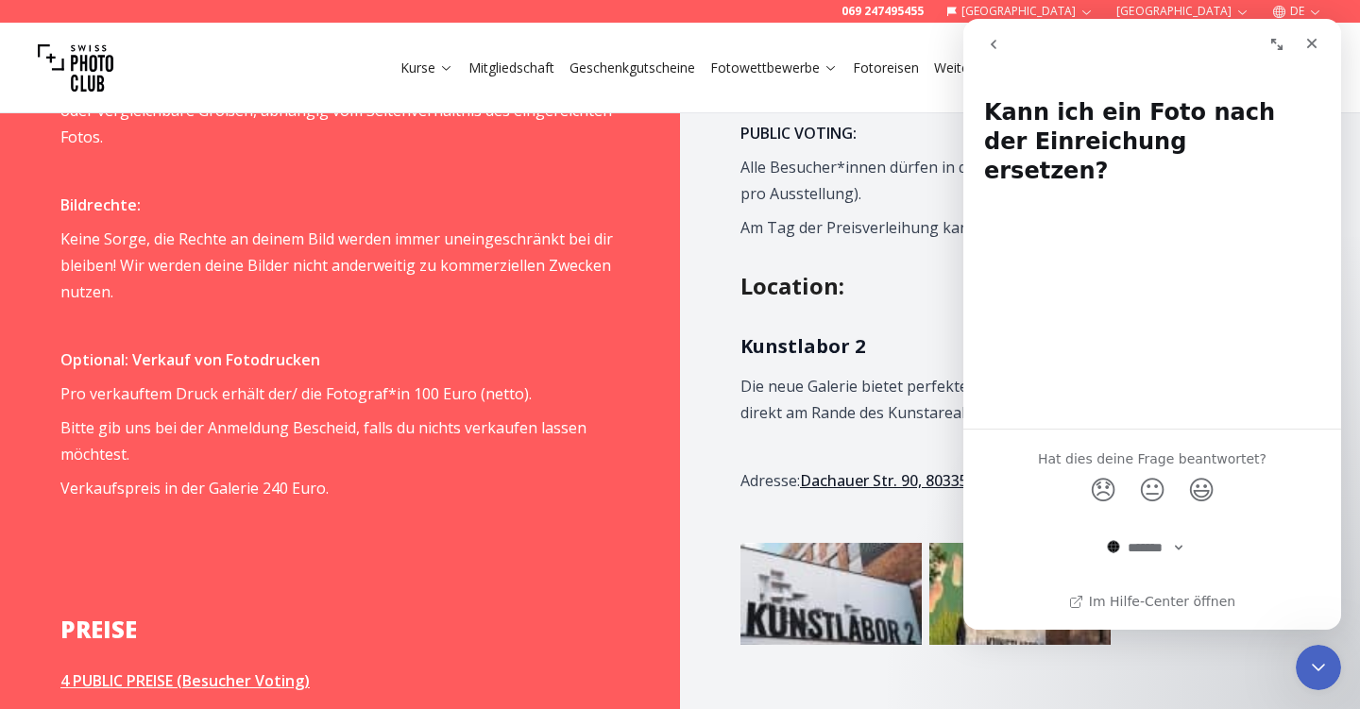
click at [998, 42] on icon "go back" at bounding box center [993, 44] width 15 height 15
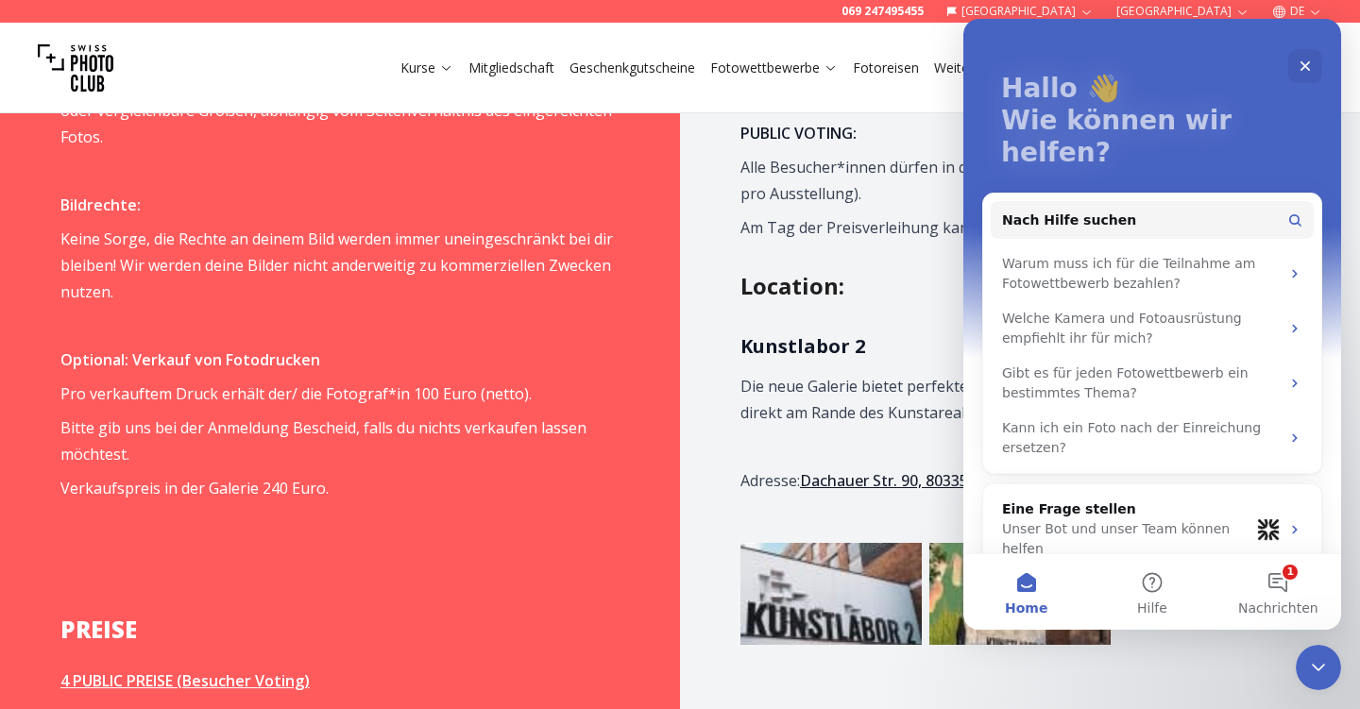
scroll to position [79, 0]
click at [1304, 65] on icon "Schließen" at bounding box center [1305, 66] width 10 height 10
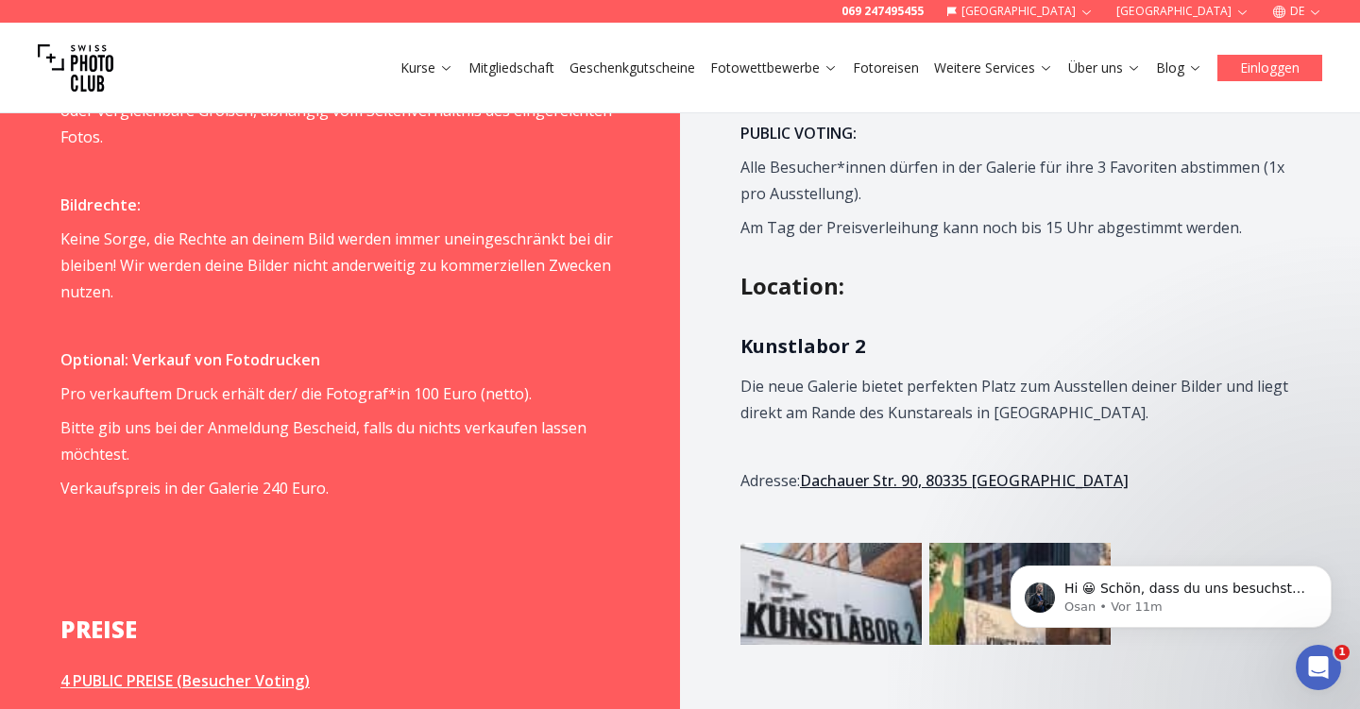
scroll to position [0, 0]
